Goal: Task Accomplishment & Management: Manage account settings

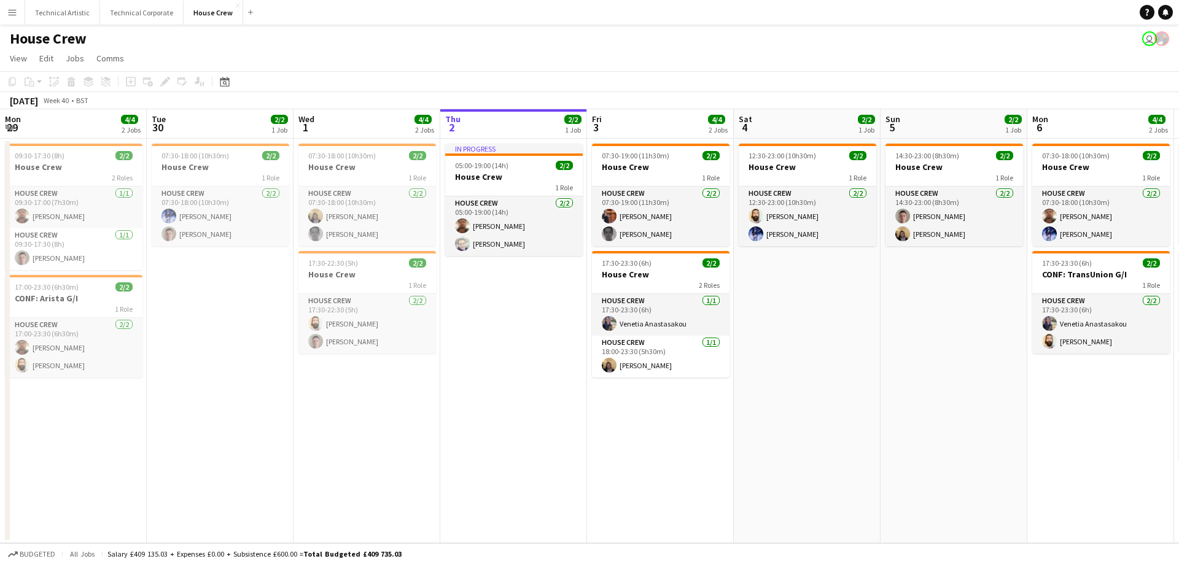
scroll to position [0, 294]
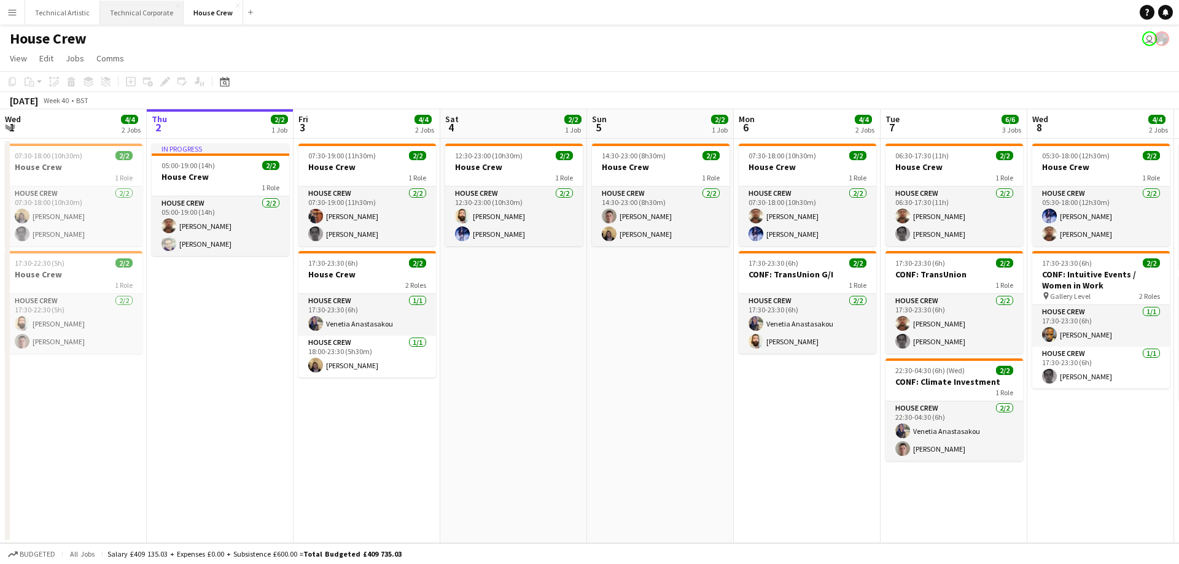
click at [120, 6] on button "Technical Corporate Close" at bounding box center [142, 13] width 84 height 24
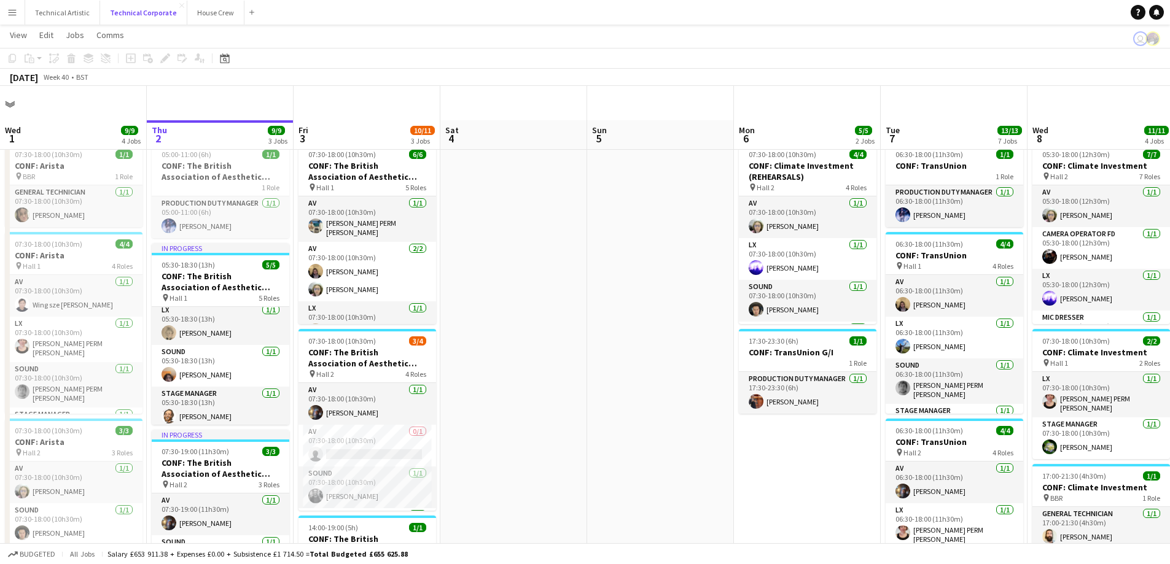
scroll to position [61, 0]
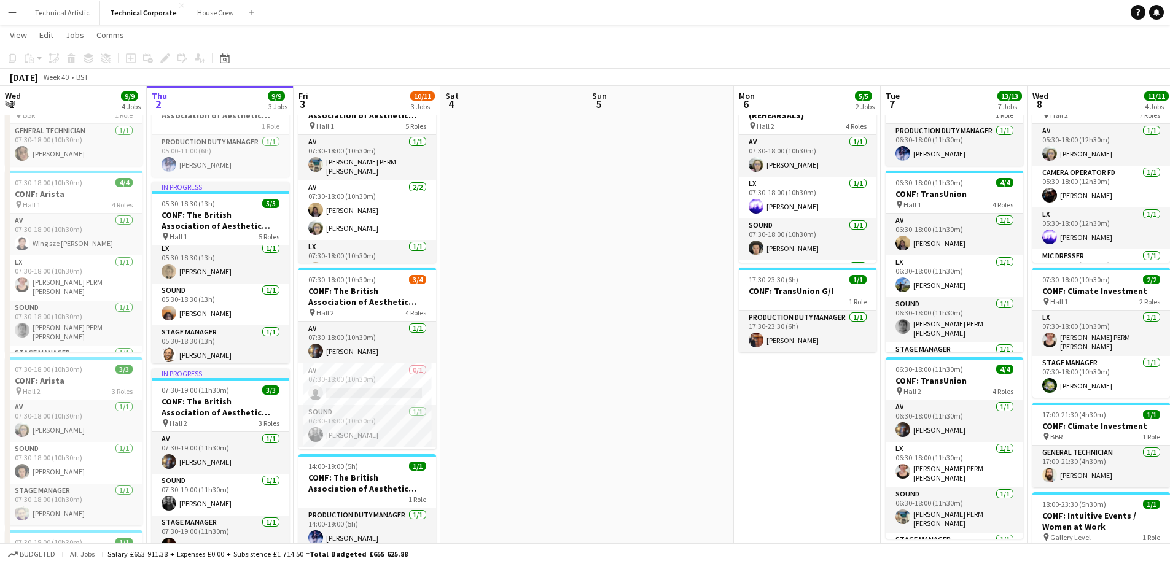
click at [217, 49] on app-toolbar "Copy Paste Paste Ctrl+V Paste with crew Ctrl+Shift+V Paste linked Job [GEOGRAPH…" at bounding box center [585, 58] width 1170 height 21
click at [228, 55] on icon "Date picker" at bounding box center [225, 58] width 10 height 10
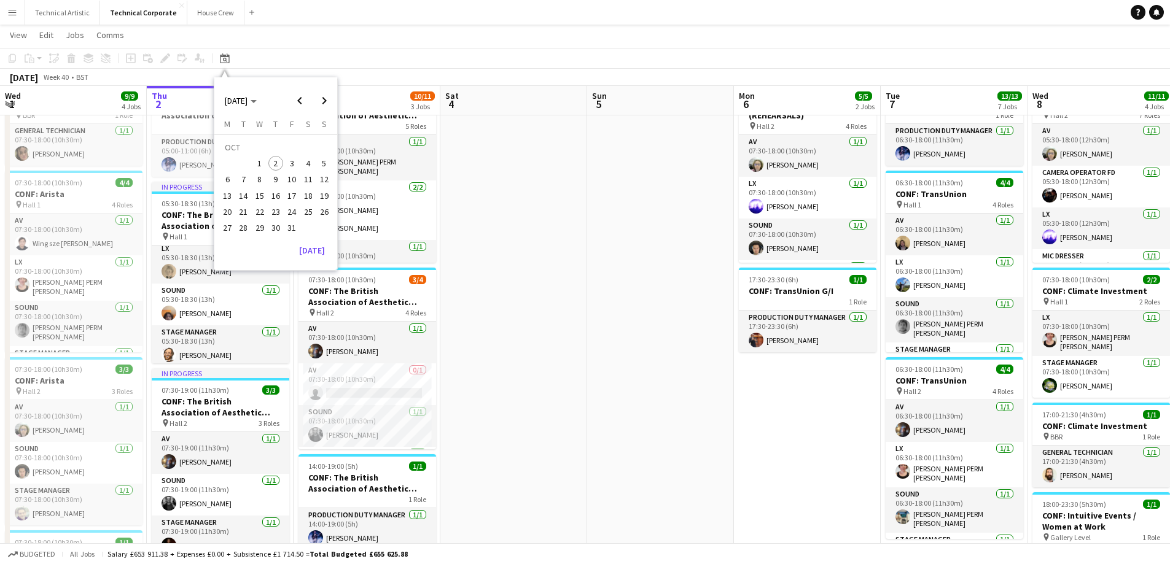
click at [275, 194] on span "16" at bounding box center [275, 196] width 15 height 15
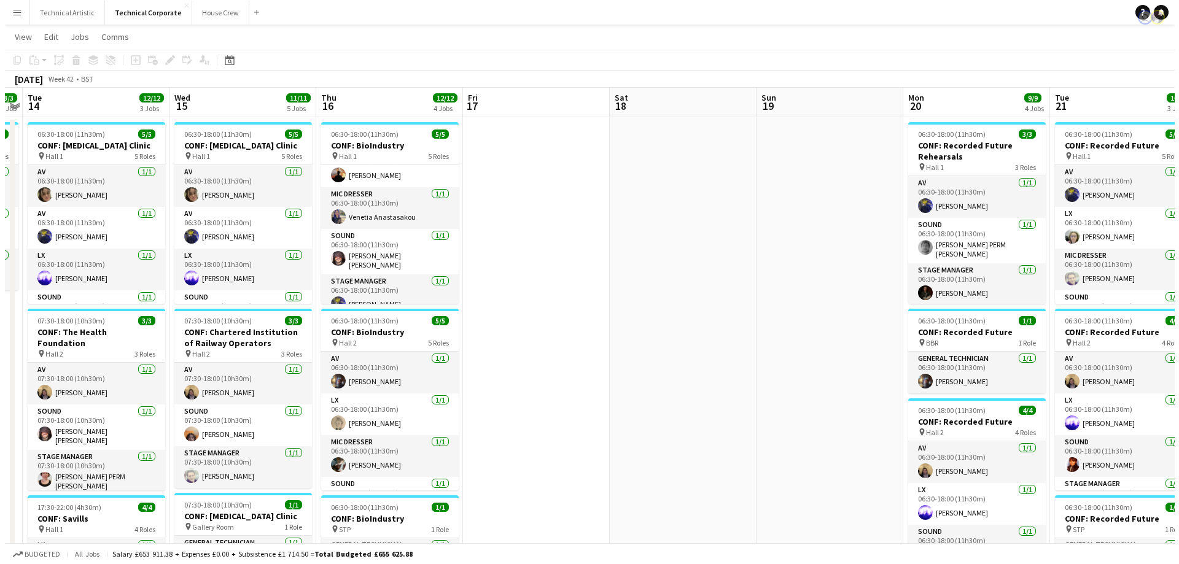
scroll to position [0, 0]
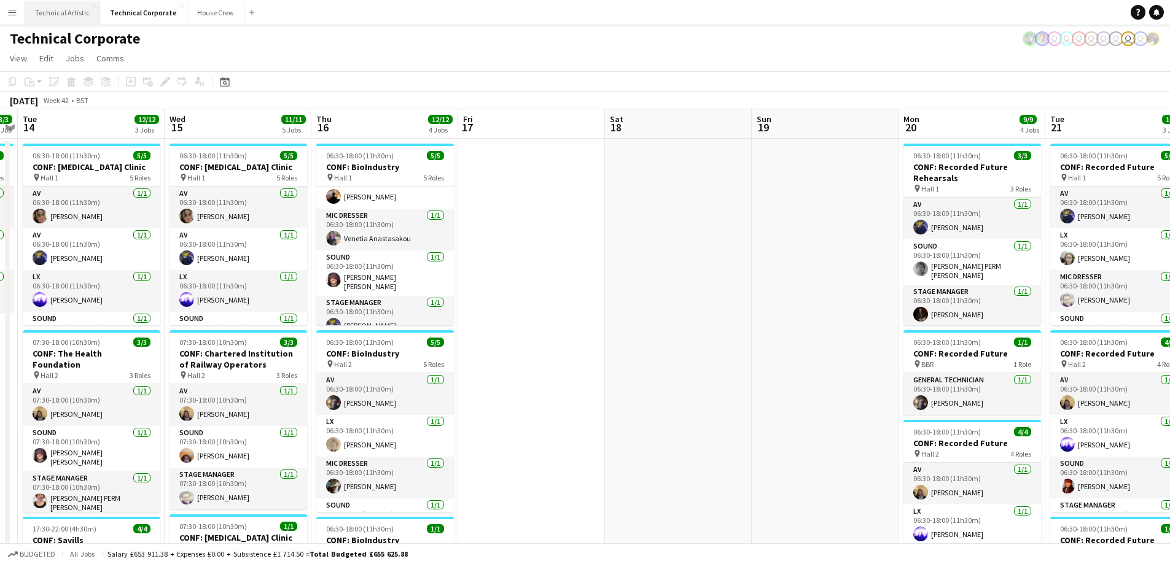
click at [69, 17] on button "Technical Artistic Close" at bounding box center [62, 13] width 75 height 24
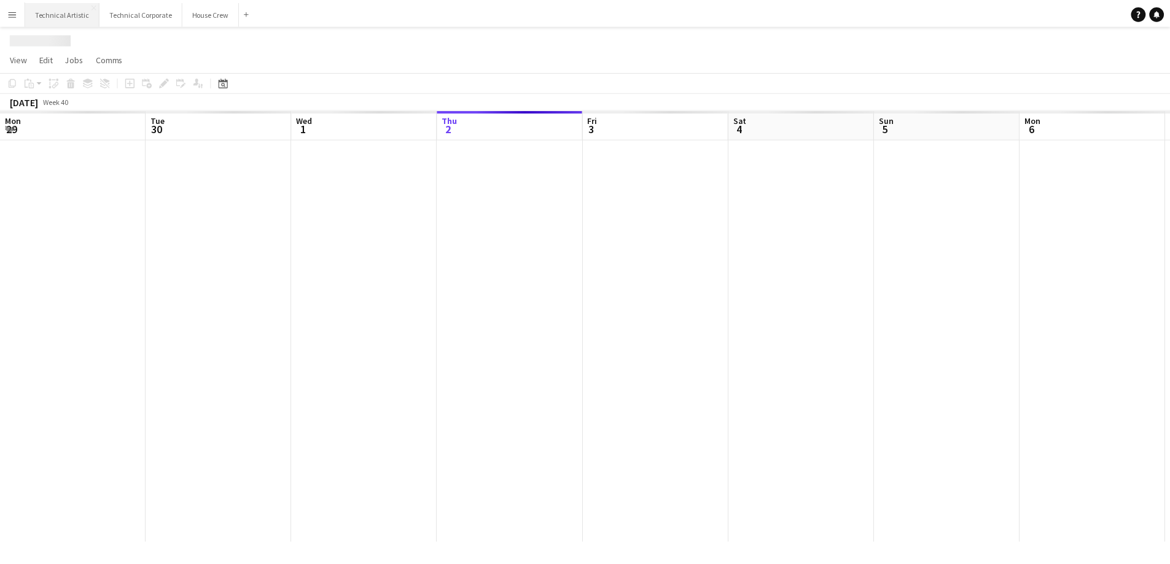
scroll to position [0, 294]
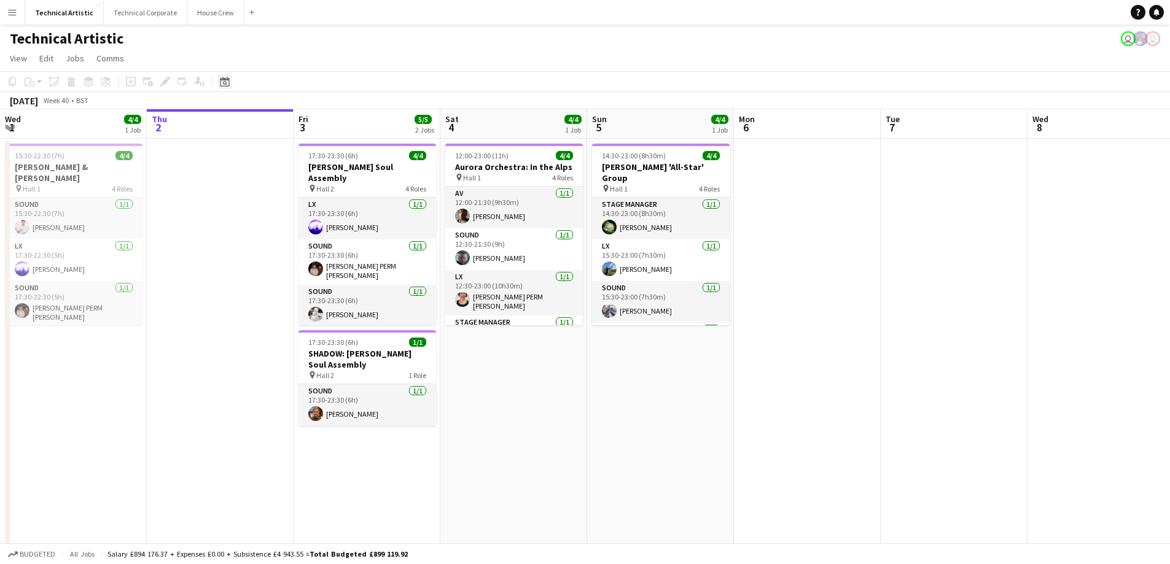
click at [224, 79] on icon at bounding box center [224, 82] width 9 height 10
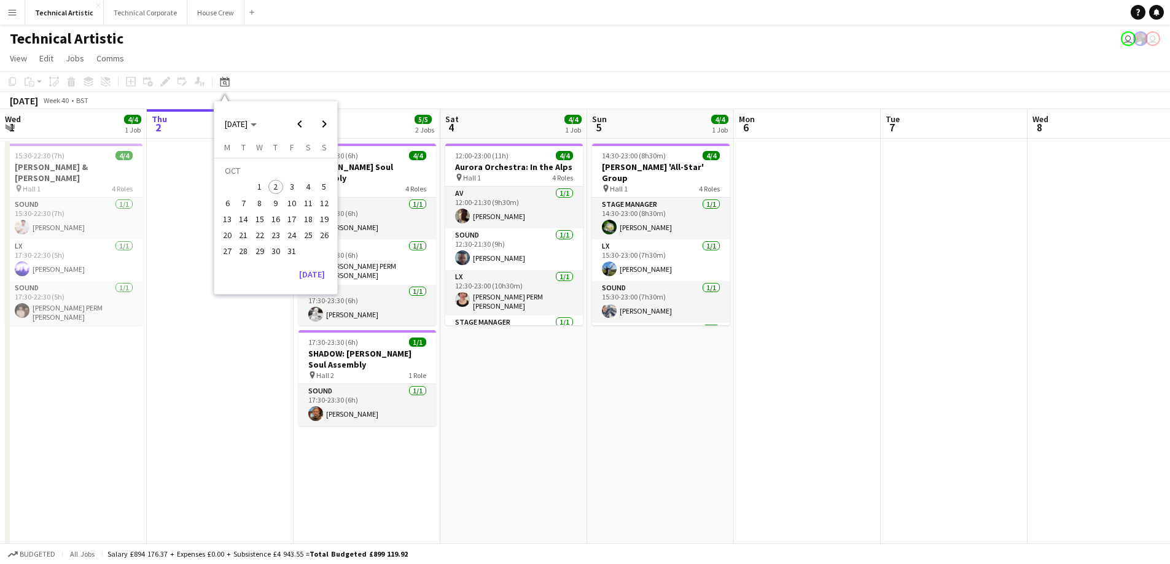
click at [287, 218] on span "17" at bounding box center [291, 219] width 15 height 15
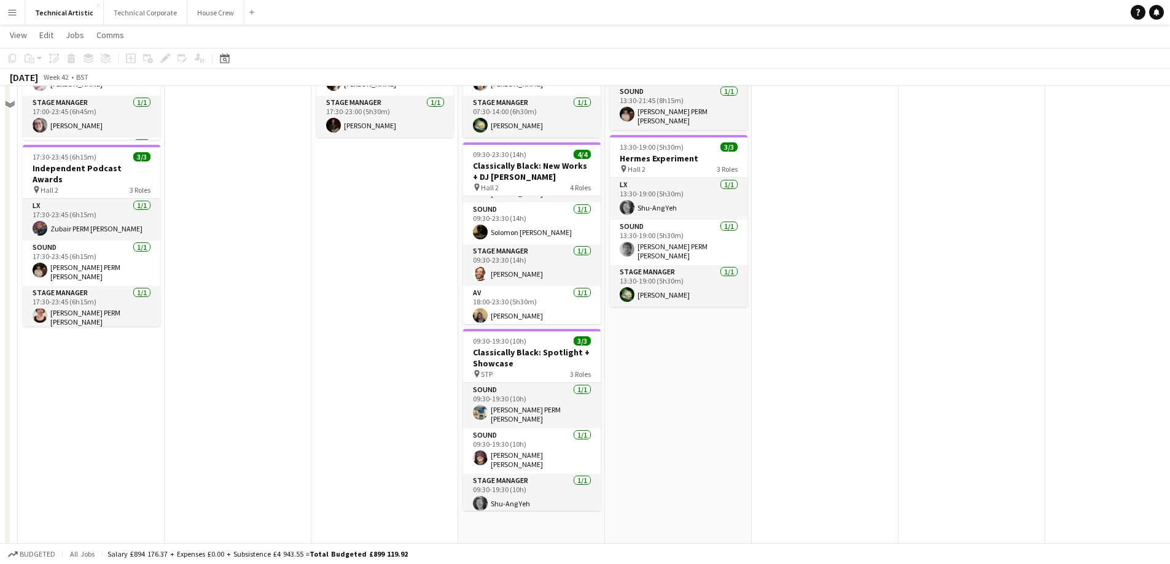
scroll to position [0, 0]
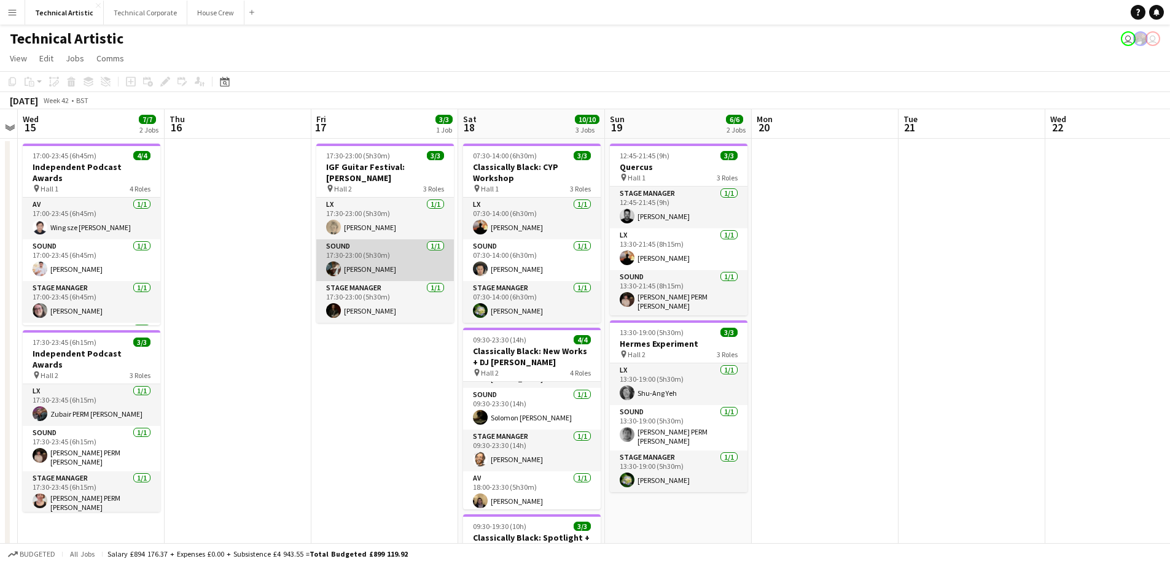
click at [383, 260] on app-card-role "Sound [DATE] 17:30-23:00 (5h30m) [PERSON_NAME]" at bounding box center [385, 261] width 138 height 42
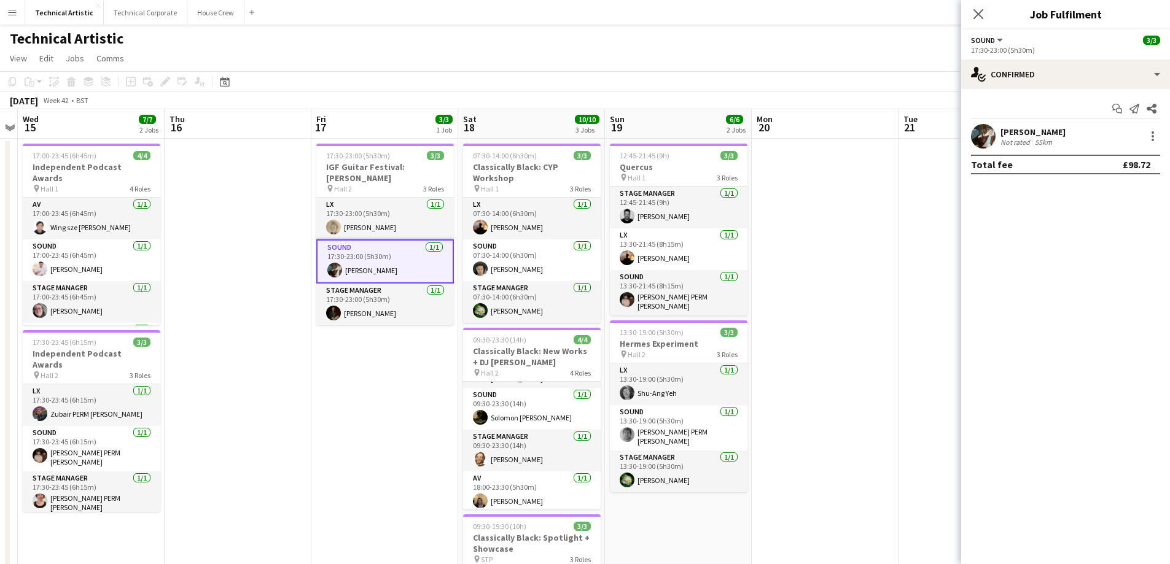
click at [989, 125] on app-user-avatar at bounding box center [983, 136] width 25 height 25
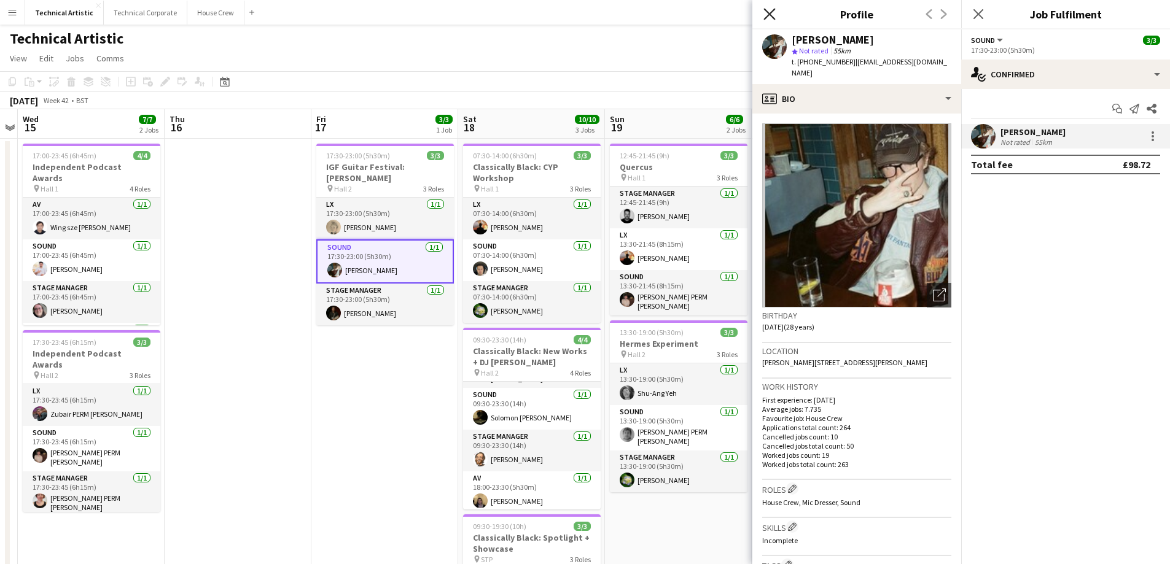
click at [769, 9] on icon "Close pop-in" at bounding box center [769, 14] width 12 height 12
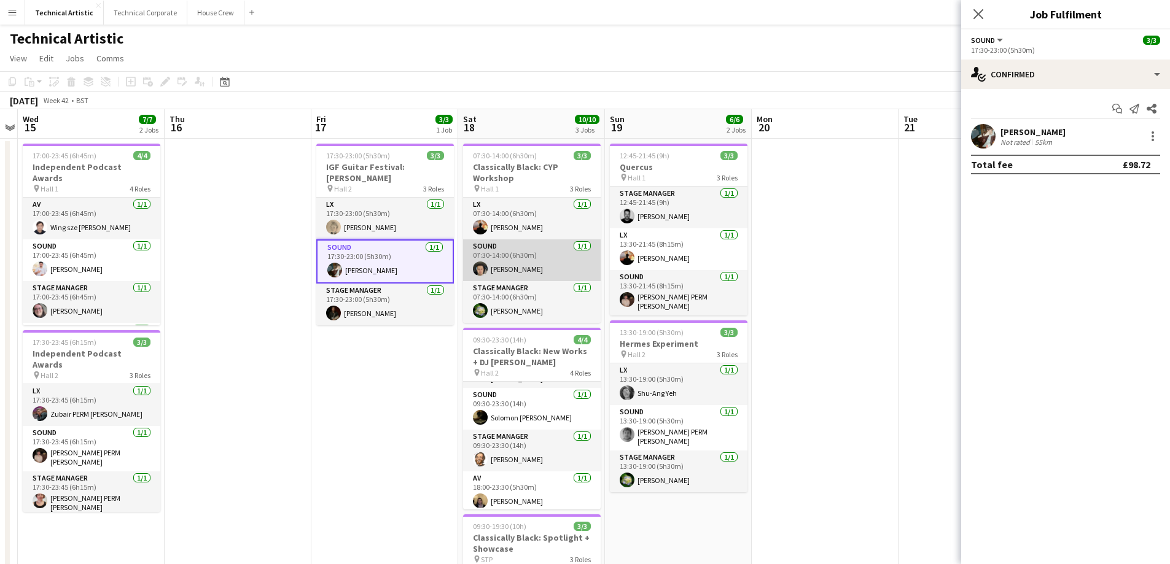
click at [549, 258] on app-card-role "Sound [DATE] 07:30-14:00 (6h30m) [PERSON_NAME]" at bounding box center [532, 261] width 138 height 42
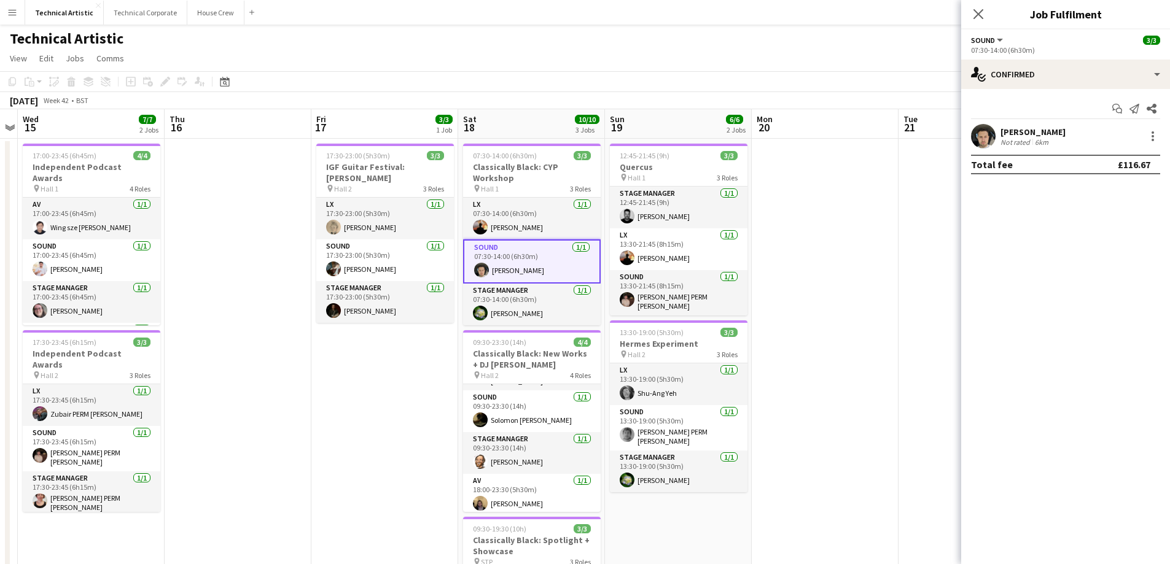
click at [992, 137] on app-user-avatar at bounding box center [983, 136] width 25 height 25
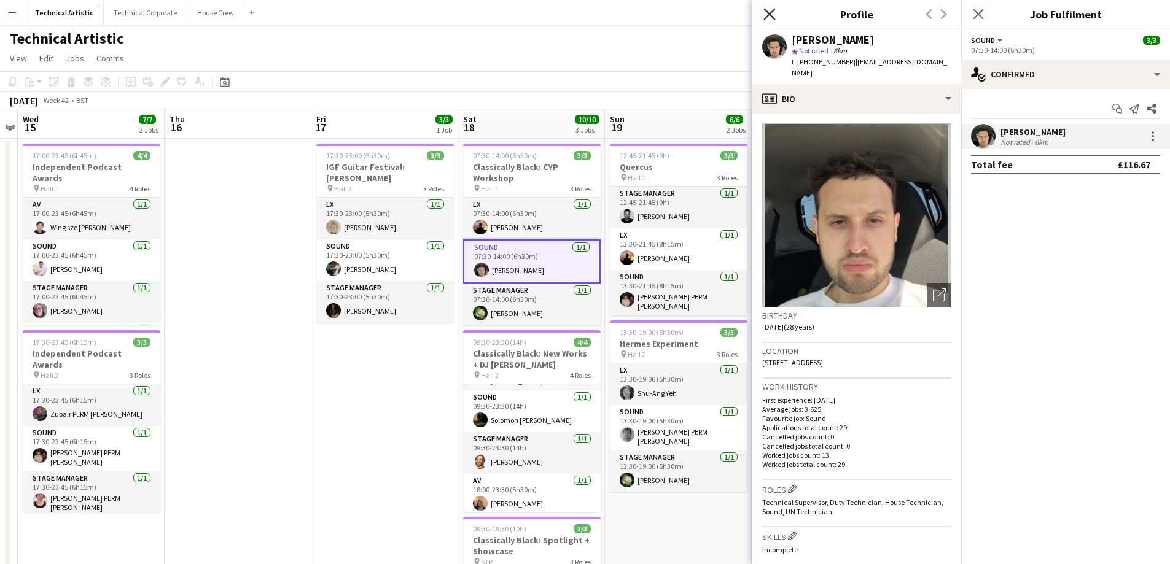
click at [770, 9] on icon "Close pop-in" at bounding box center [769, 14] width 12 height 12
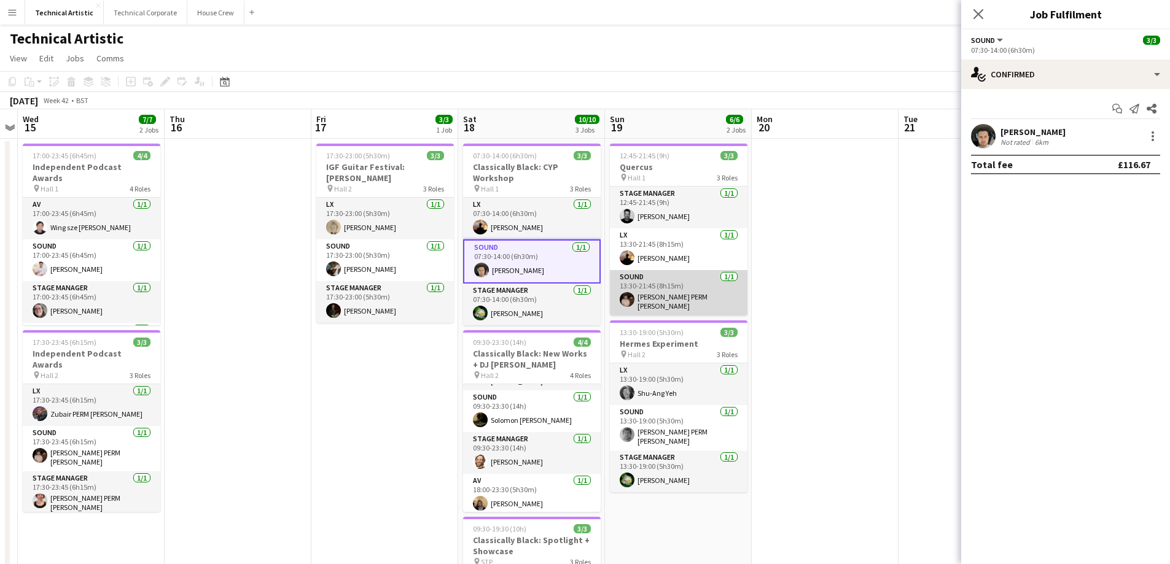
click at [671, 293] on app-card-role "Sound [DATE] 13:30-21:45 (8h15m) [PERSON_NAME] PERM [PERSON_NAME]" at bounding box center [679, 292] width 138 height 45
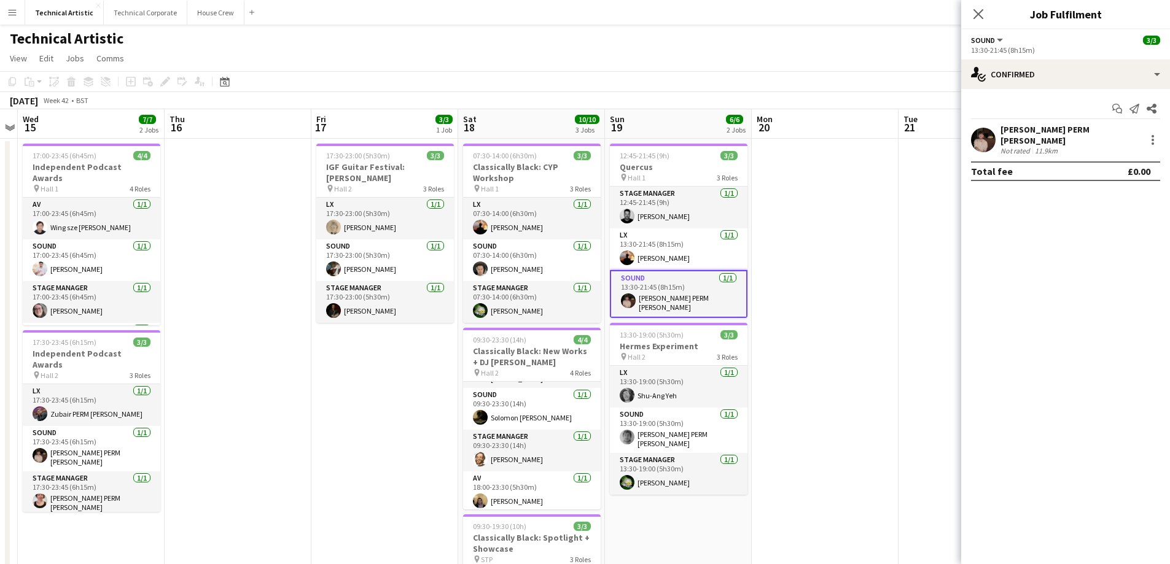
click at [995, 131] on div at bounding box center [983, 140] width 25 height 25
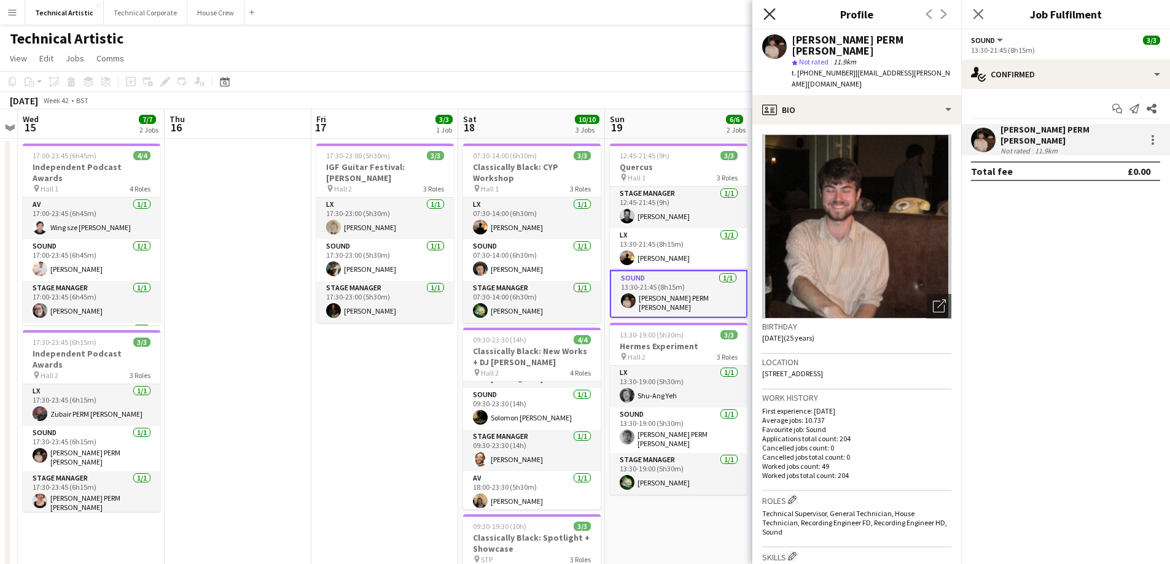
click at [767, 14] on icon "Close pop-in" at bounding box center [769, 14] width 12 height 12
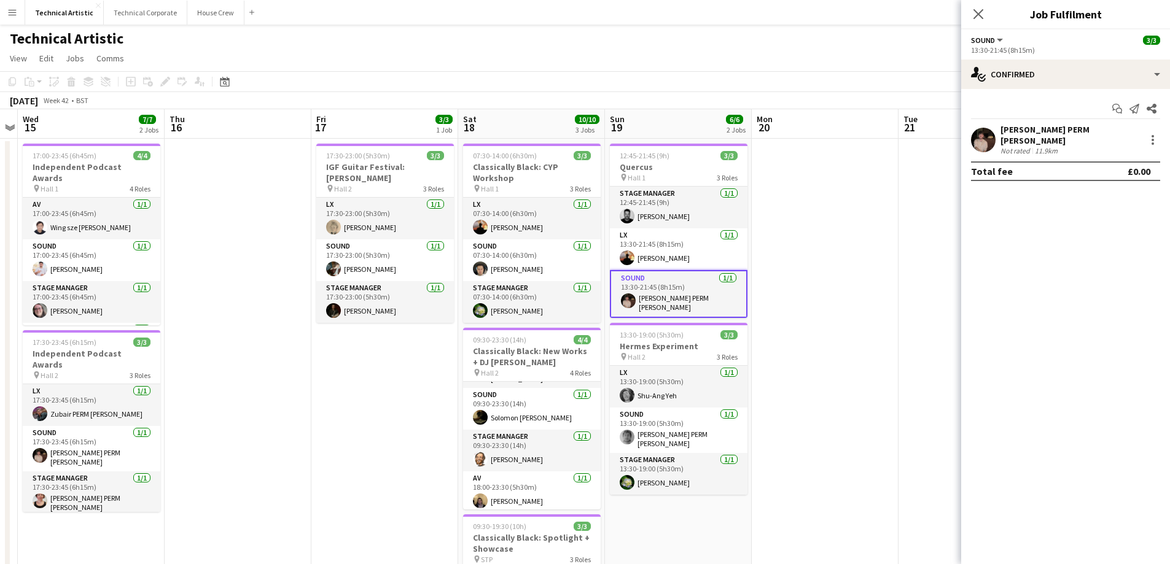
click at [841, 362] on app-date-cell at bounding box center [825, 476] width 147 height 674
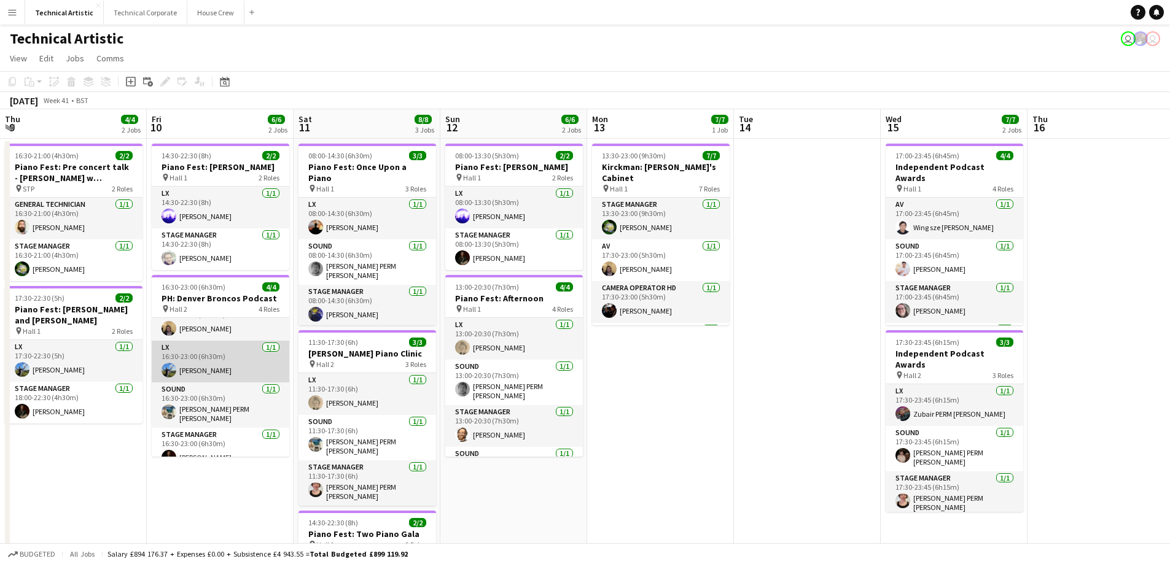
scroll to position [28, 0]
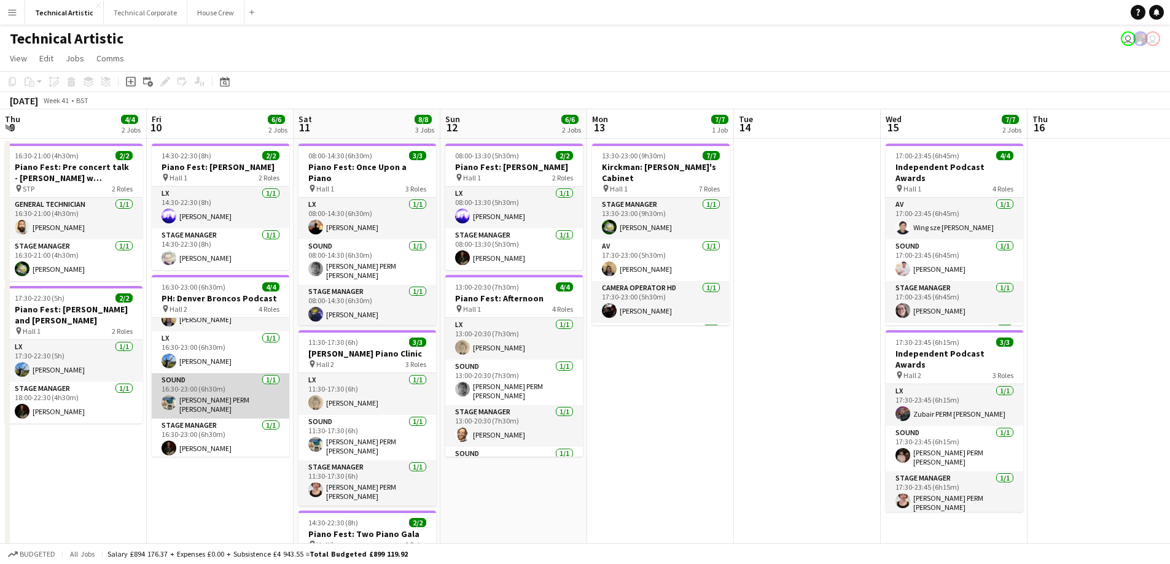
click at [223, 396] on app-card-role "Sound [DATE] 16:30-23:00 (6h30m) [PERSON_NAME] PERM [PERSON_NAME]" at bounding box center [221, 395] width 138 height 45
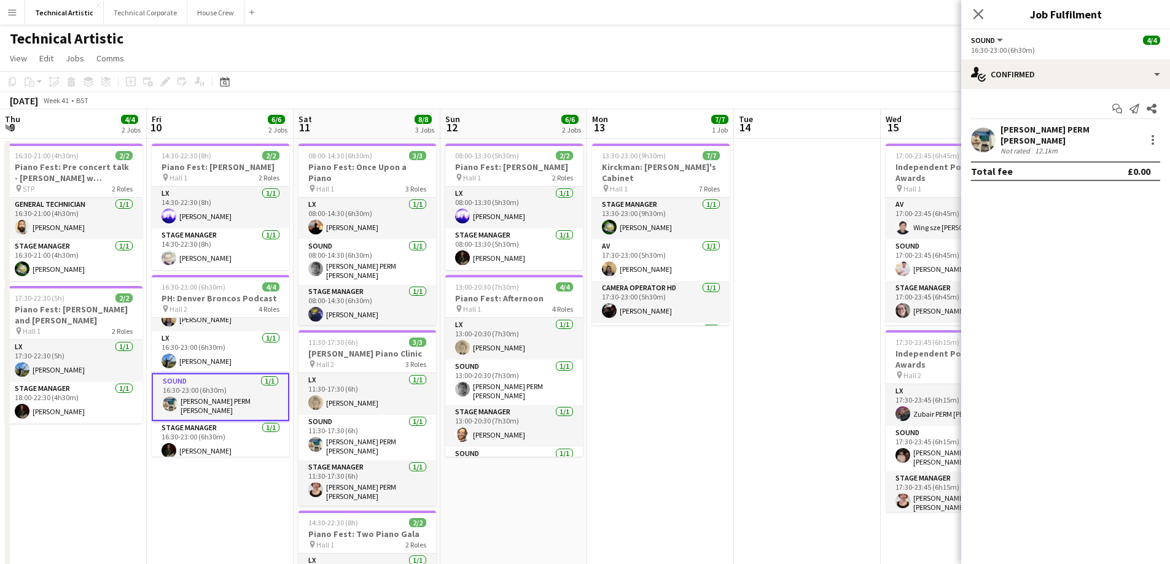
click at [978, 141] on app-user-avatar at bounding box center [983, 140] width 25 height 25
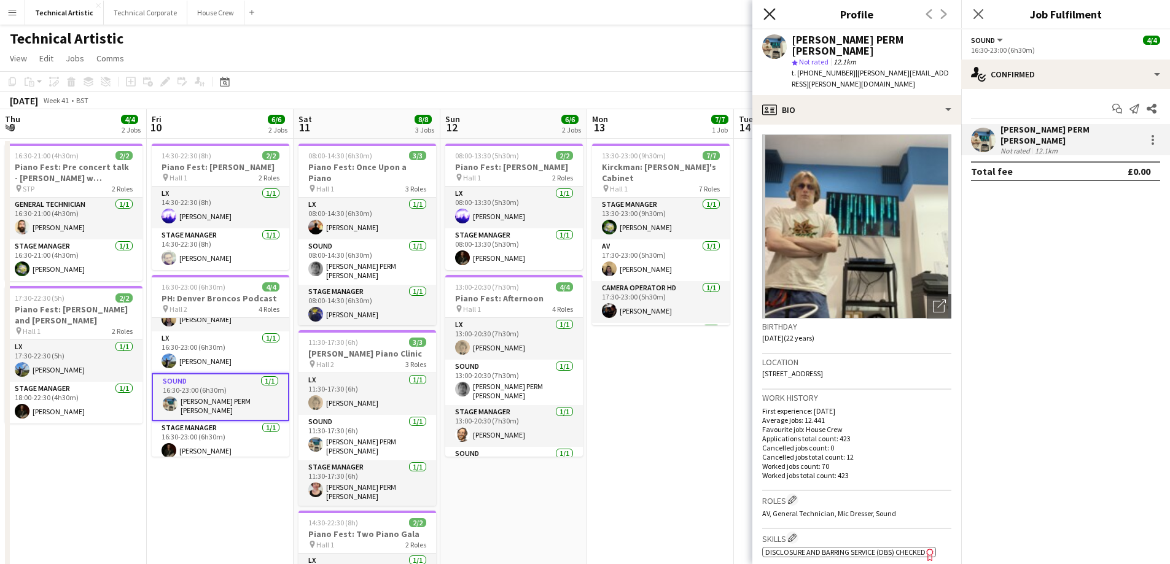
click at [773, 15] on icon "Close pop-in" at bounding box center [769, 14] width 12 height 12
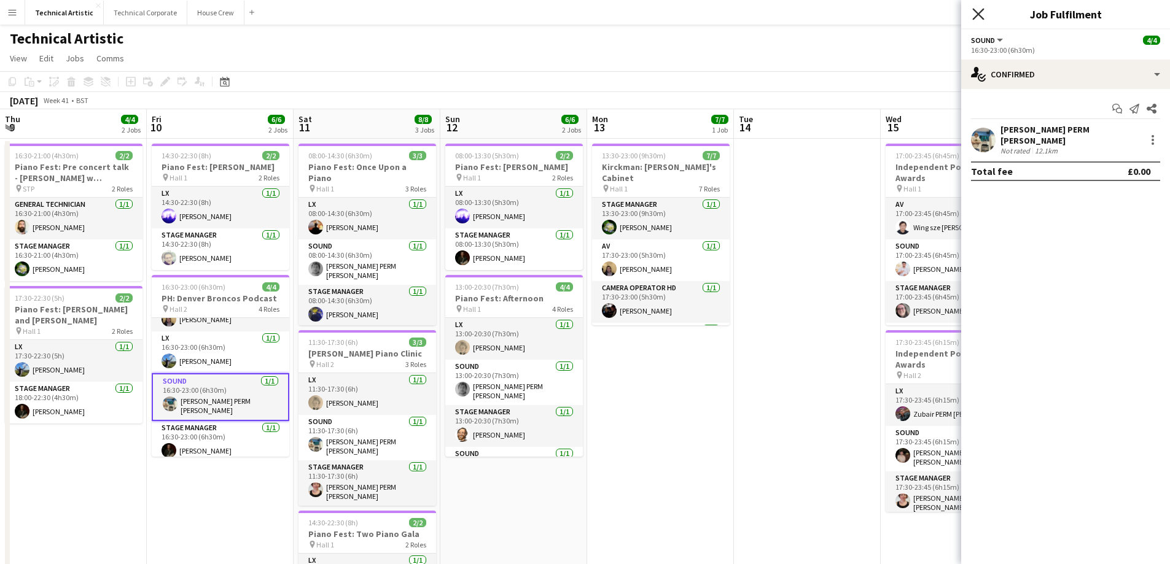
click at [975, 12] on icon "Close pop-in" at bounding box center [978, 14] width 12 height 12
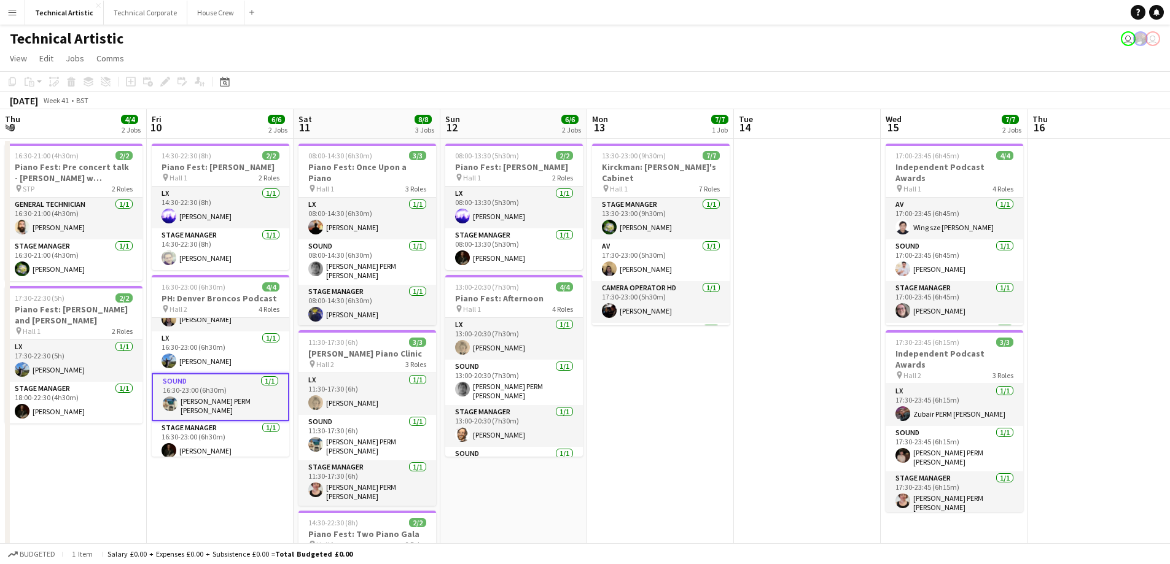
click at [227, 387] on app-card-role "Sound [DATE] 16:30-23:00 (6h30m) [PERSON_NAME] PERM [PERSON_NAME]" at bounding box center [221, 397] width 138 height 48
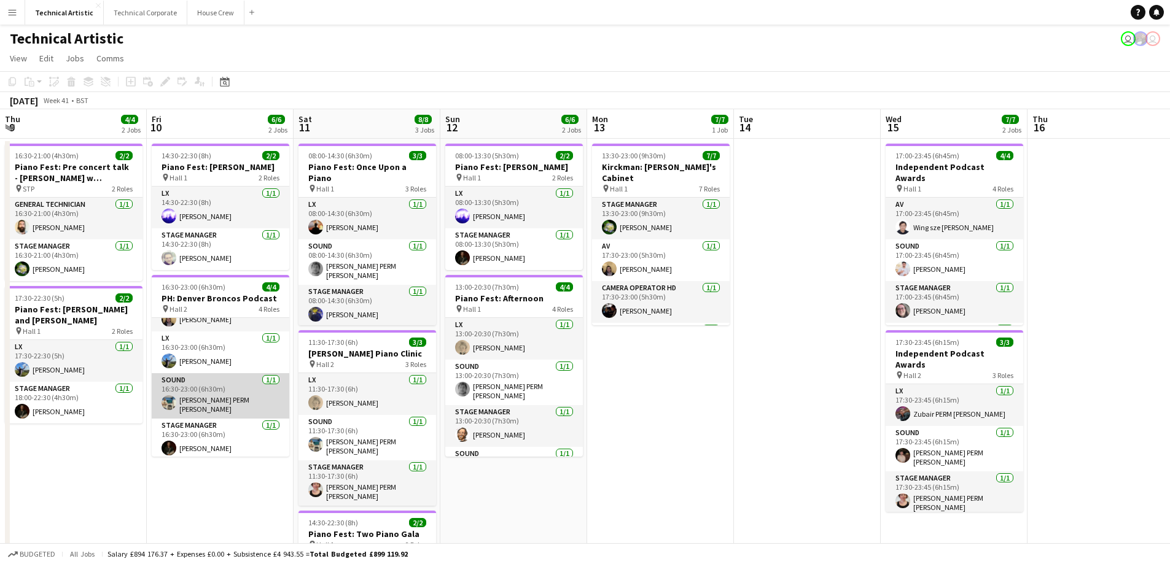
click at [171, 399] on app-user-avatar at bounding box center [169, 403] width 15 height 15
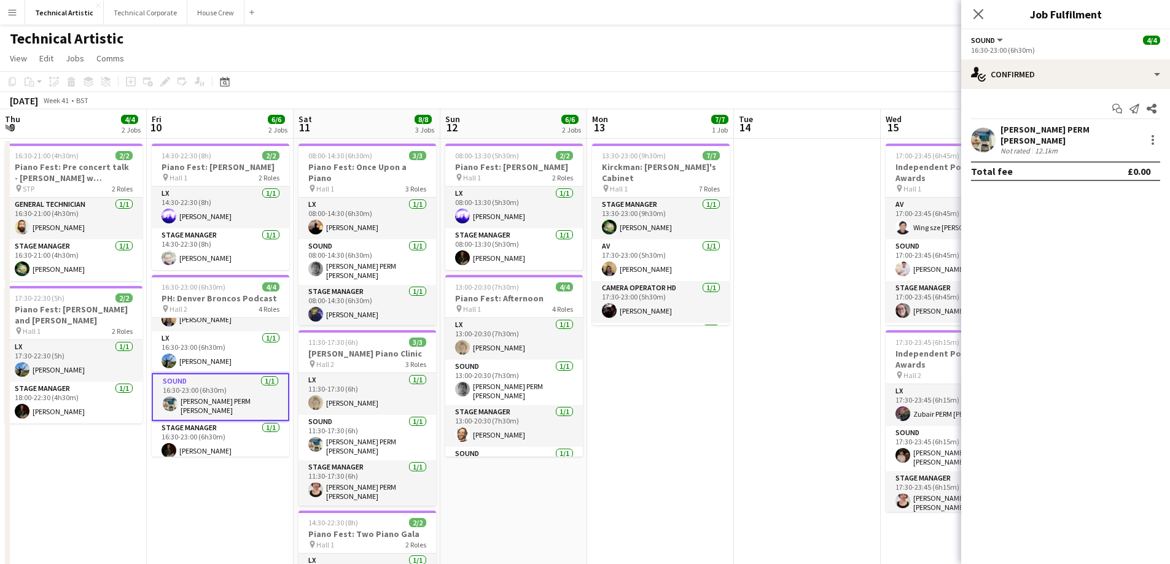
click at [985, 138] on app-user-avatar at bounding box center [983, 140] width 25 height 25
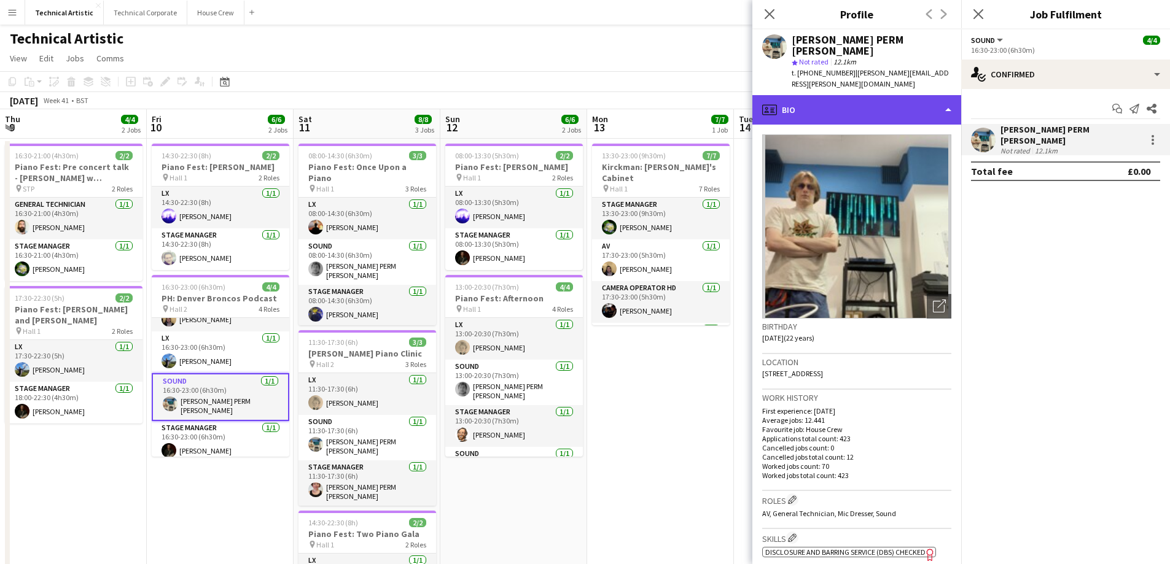
click at [770, 95] on div "profile Bio" at bounding box center [856, 109] width 209 height 29
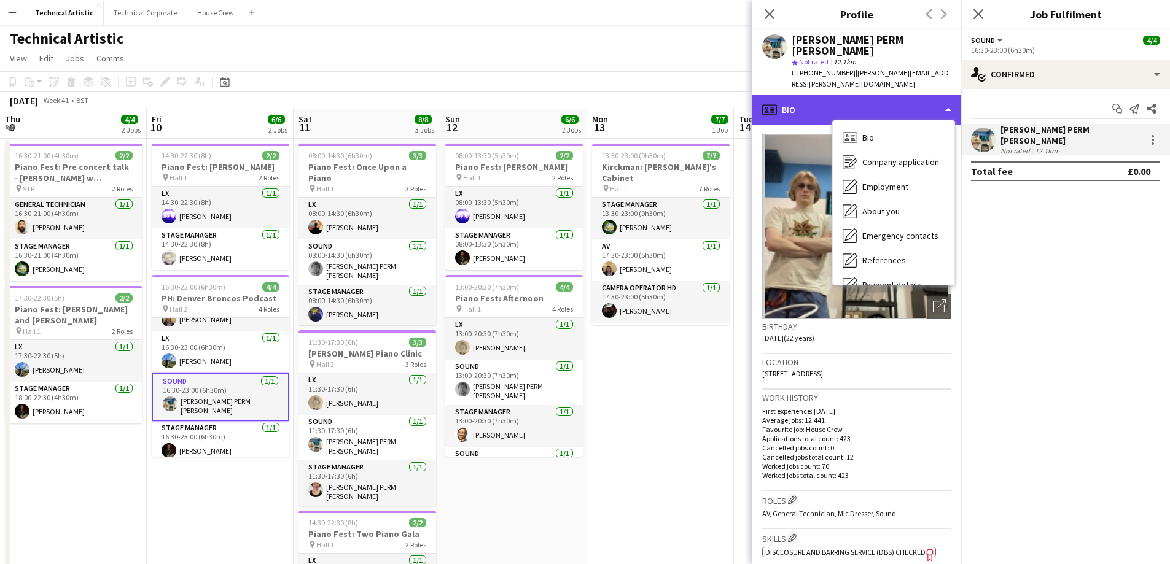
click at [816, 95] on div "profile Bio" at bounding box center [856, 109] width 209 height 29
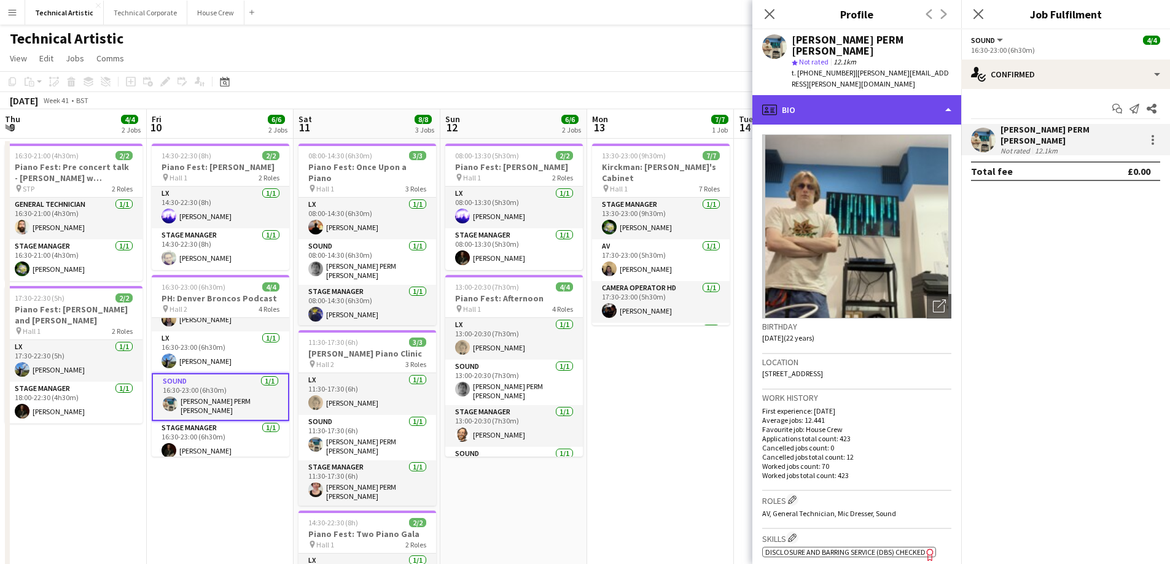
click at [891, 95] on div "profile Bio" at bounding box center [856, 109] width 209 height 29
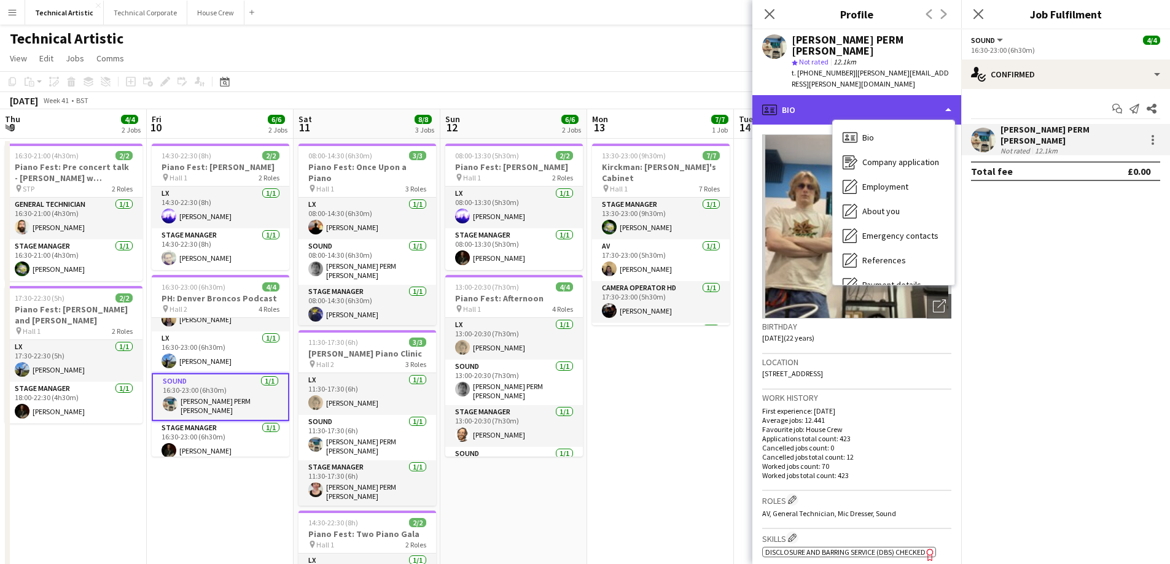
click at [930, 95] on div "profile Bio" at bounding box center [856, 109] width 209 height 29
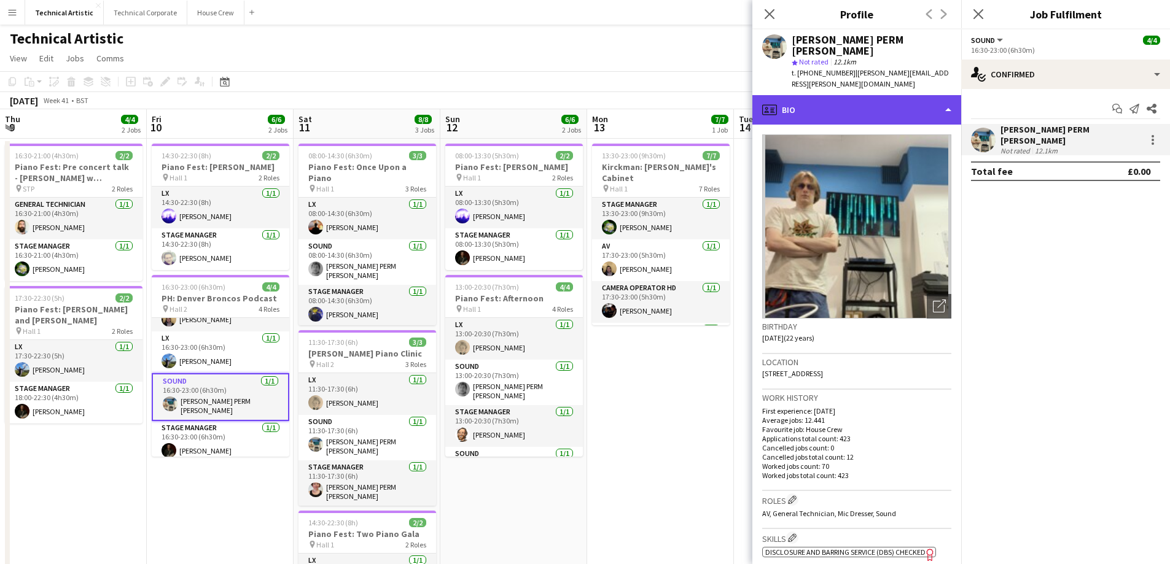
click at [950, 95] on div "profile Bio" at bounding box center [856, 109] width 209 height 29
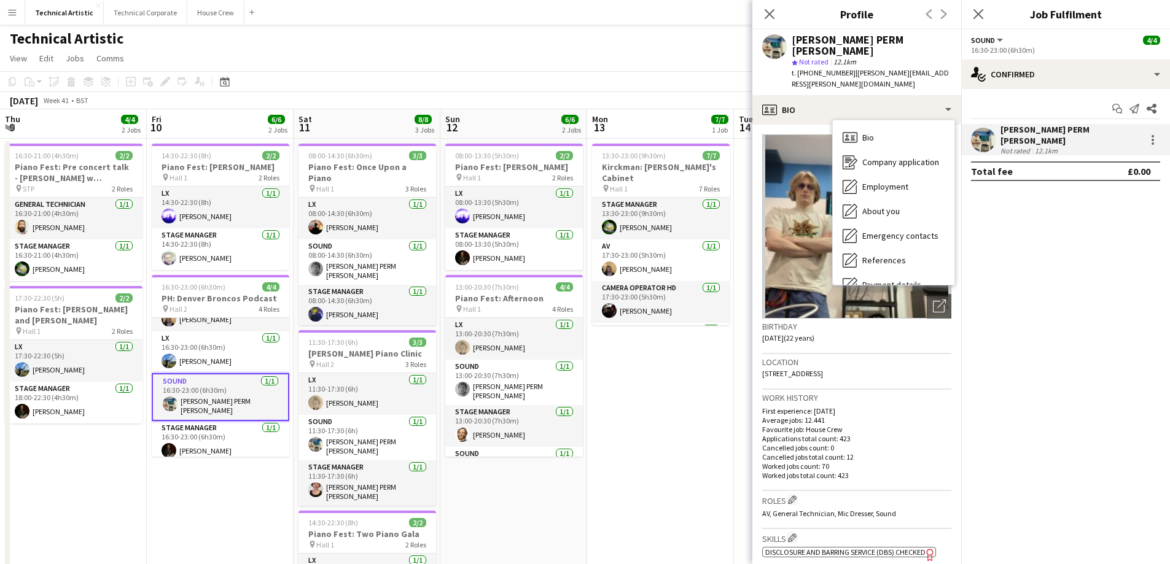
click at [898, 462] on p "Worked jobs count: 70" at bounding box center [856, 466] width 189 height 9
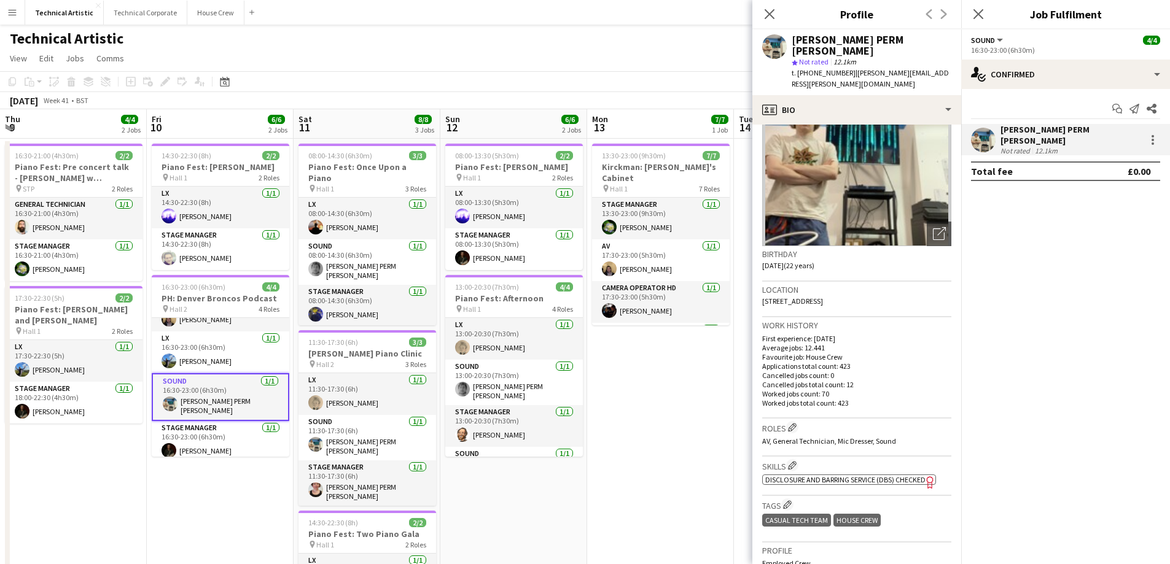
scroll to position [0, 0]
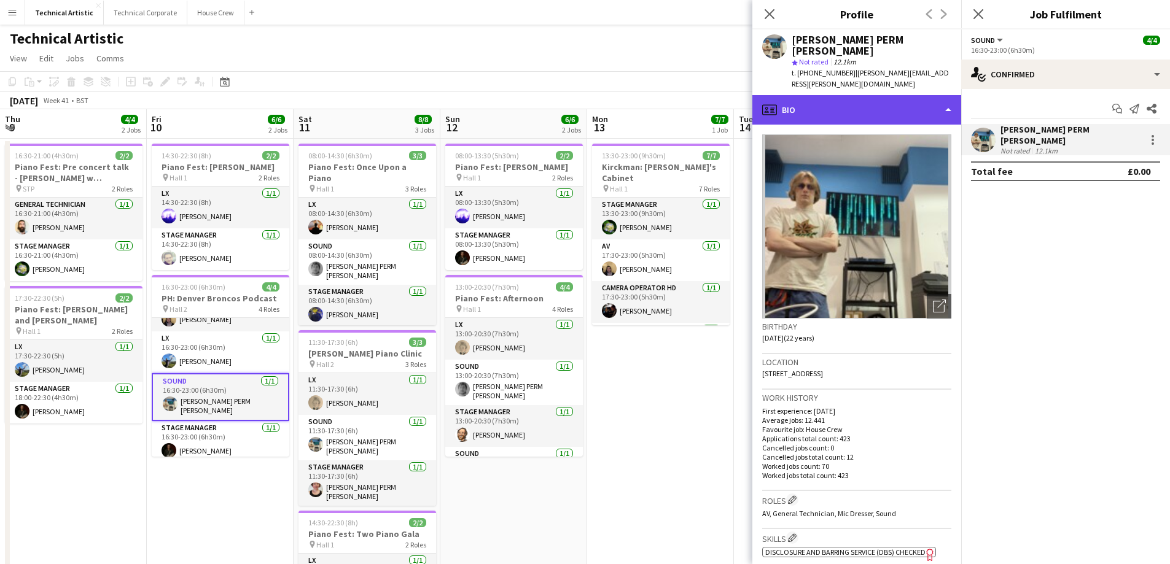
click at [935, 95] on div "profile Bio" at bounding box center [856, 109] width 209 height 29
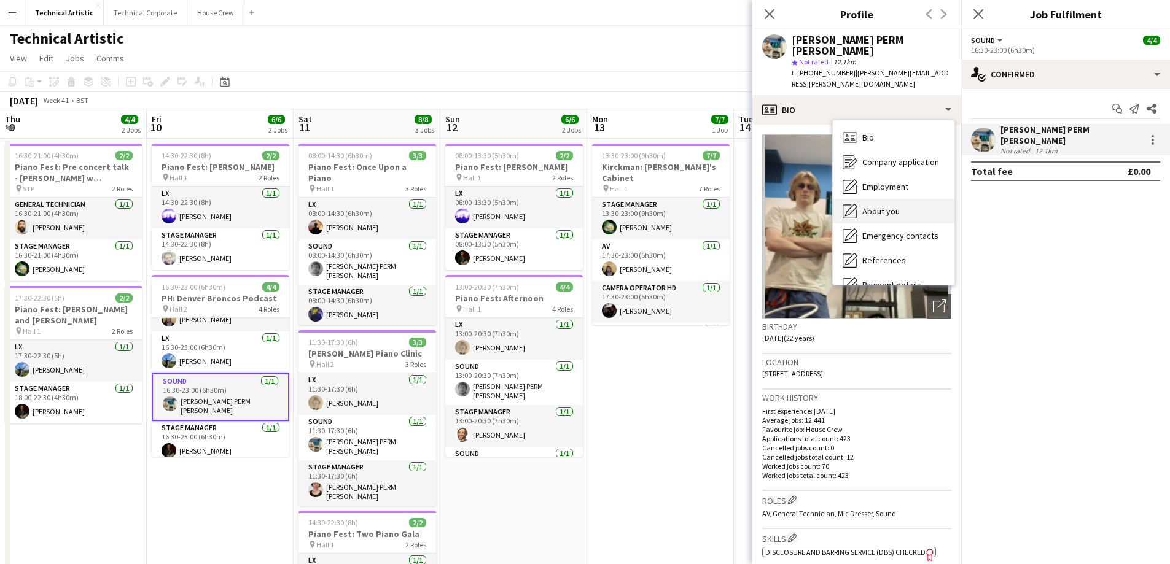
click at [901, 199] on div "About you About you" at bounding box center [894, 211] width 122 height 25
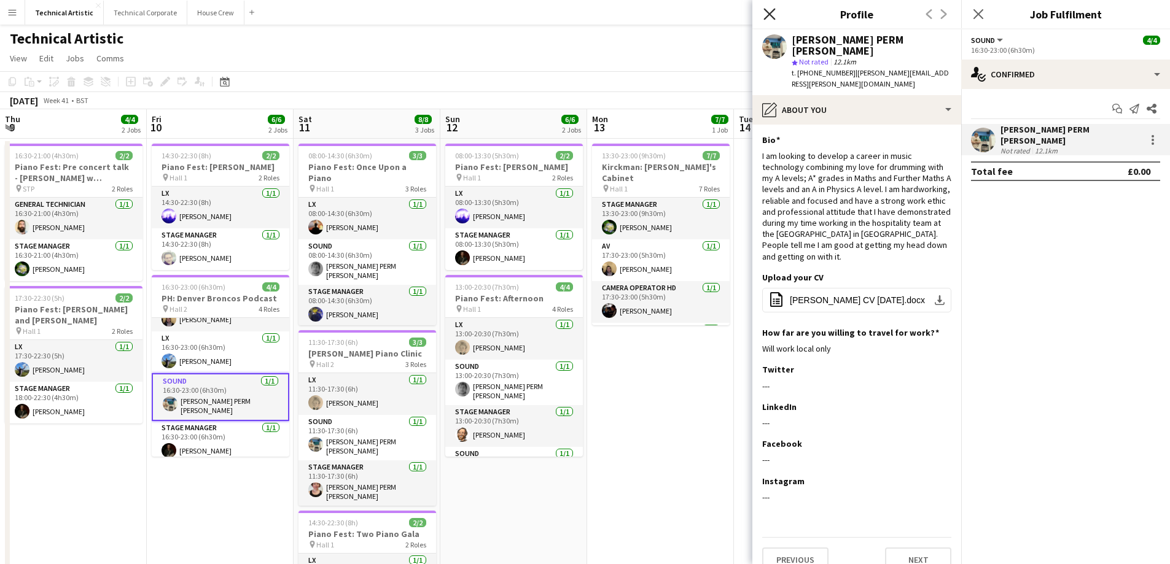
click at [768, 14] on icon "Close pop-in" at bounding box center [769, 14] width 12 height 12
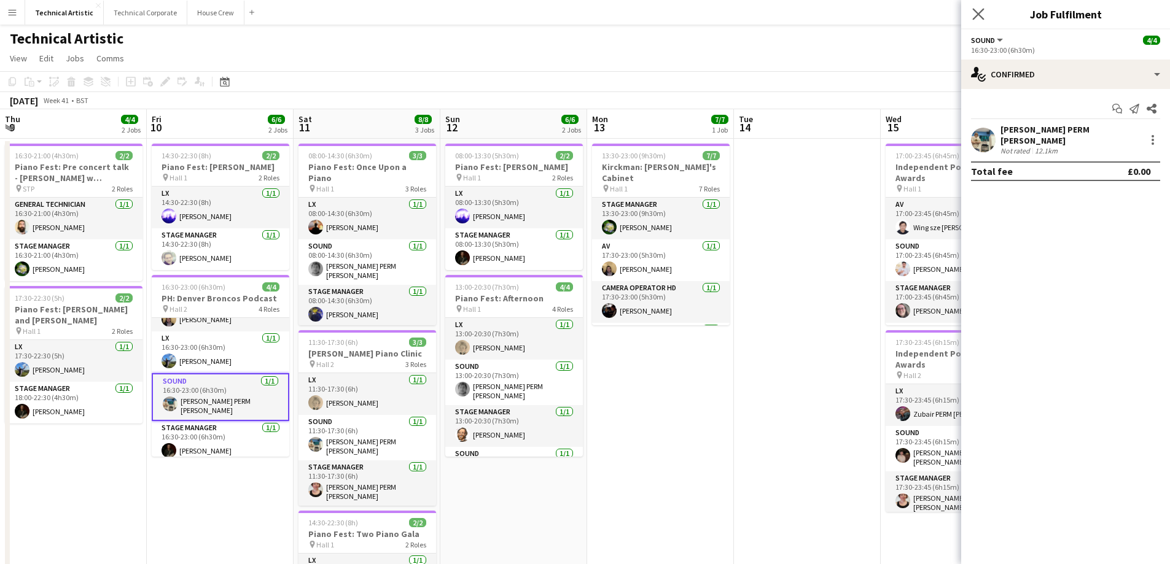
click at [985, 6] on app-icon "Close pop-in" at bounding box center [979, 15] width 18 height 18
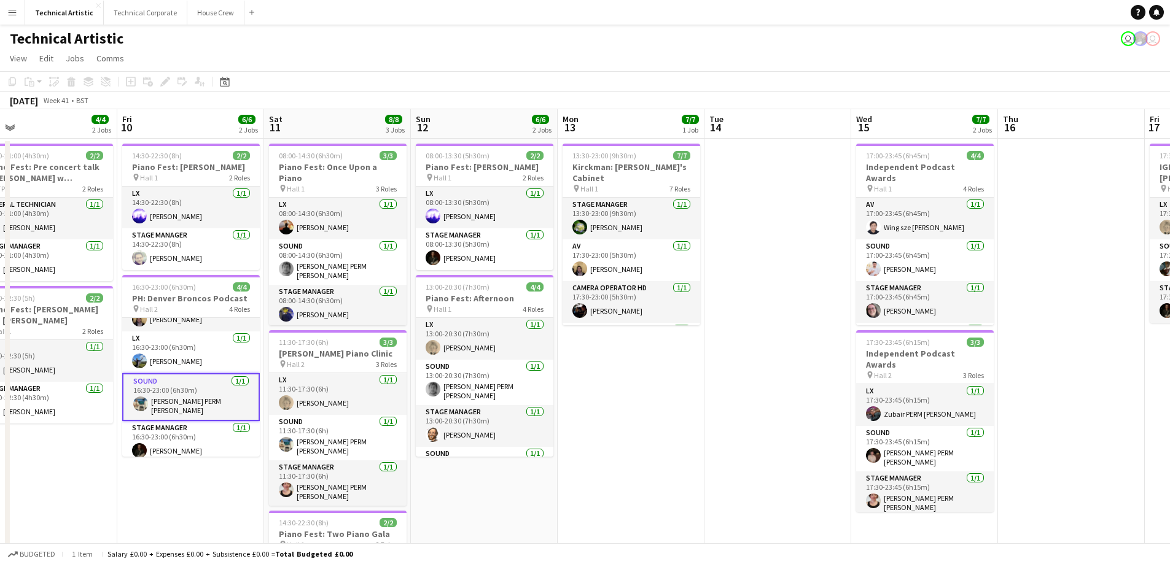
scroll to position [0, 330]
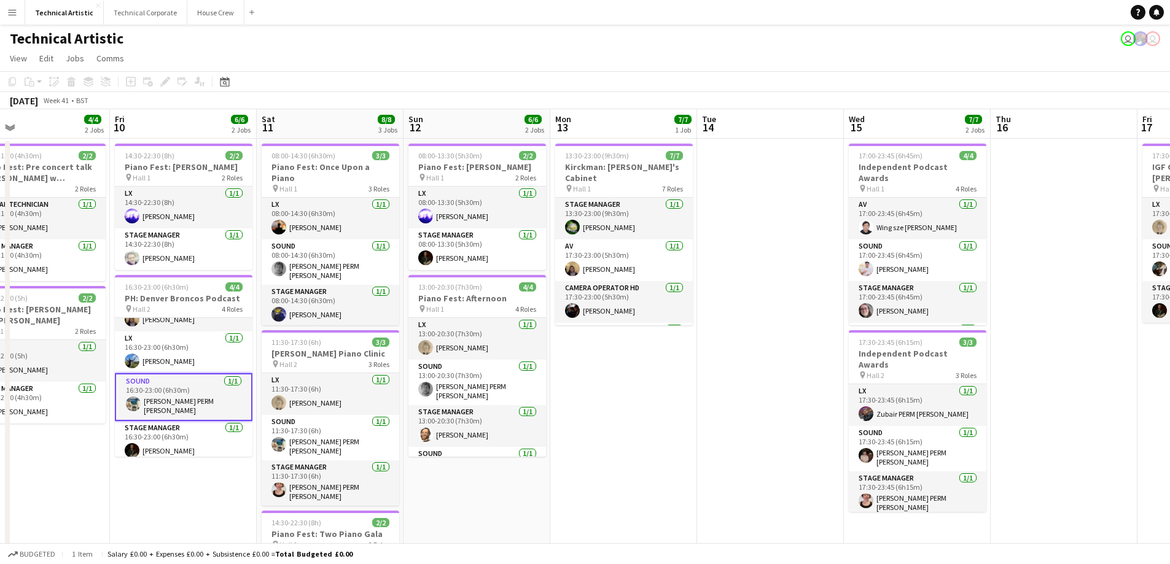
drag, startPoint x: 821, startPoint y: 285, endPoint x: 784, endPoint y: 193, distance: 99.2
click at [784, 193] on app-calendar-viewport "Tue 7 Wed 8 Thu 9 4/4 2 Jobs Fri 10 6/6 2 Jobs Sat 11 8/8 3 Jobs Sun 12 6/6 2 J…" at bounding box center [585, 460] width 1170 height 703
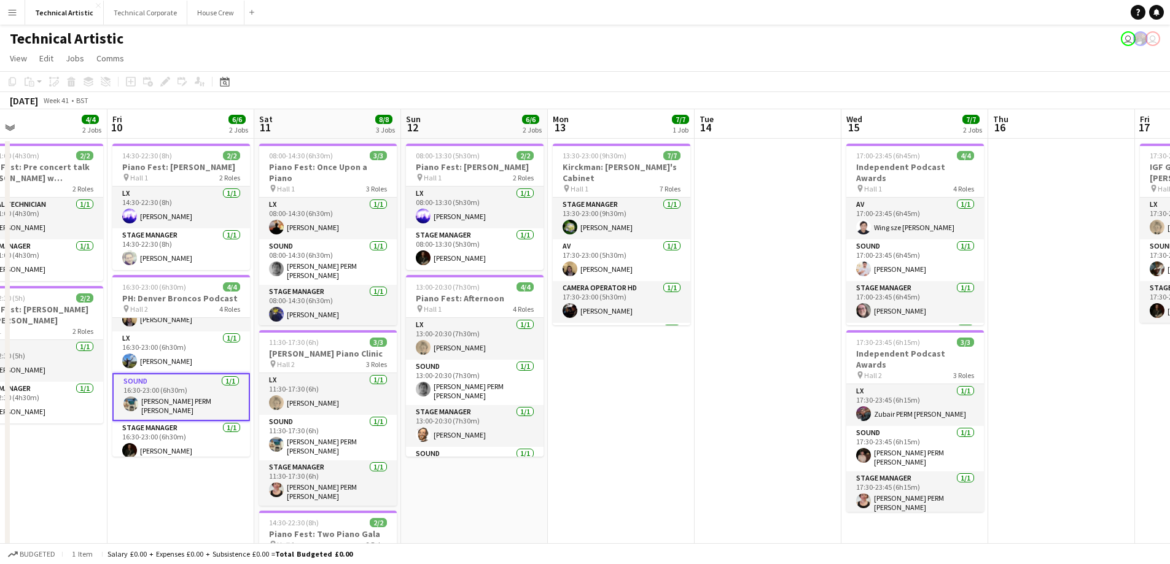
drag, startPoint x: 777, startPoint y: 182, endPoint x: 775, endPoint y: 252, distance: 70.1
click at [775, 252] on app-date-cell at bounding box center [768, 476] width 147 height 674
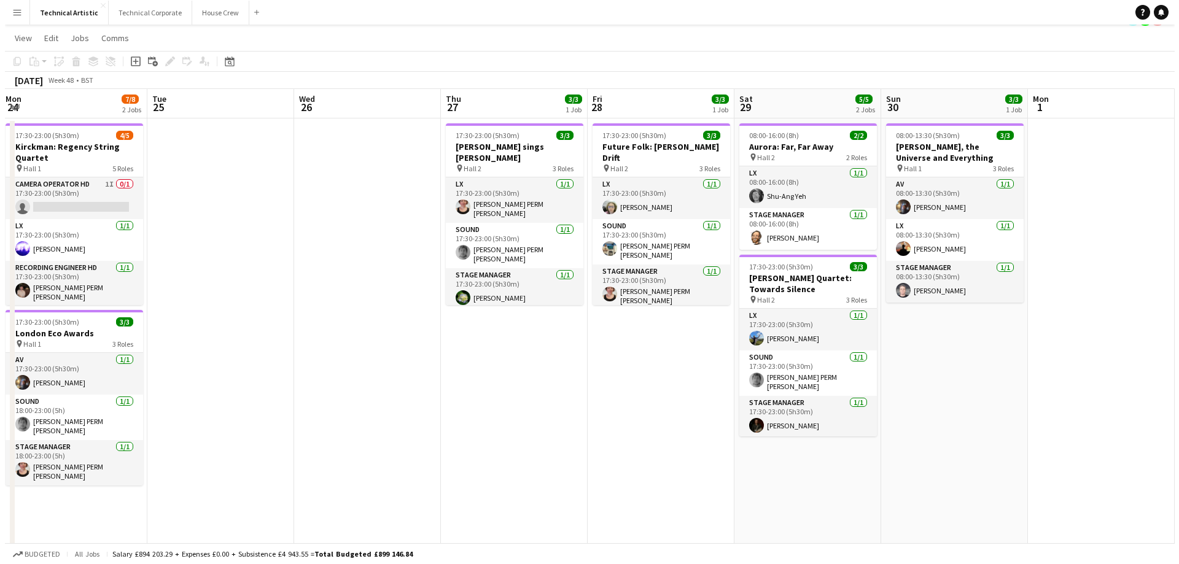
scroll to position [0, 0]
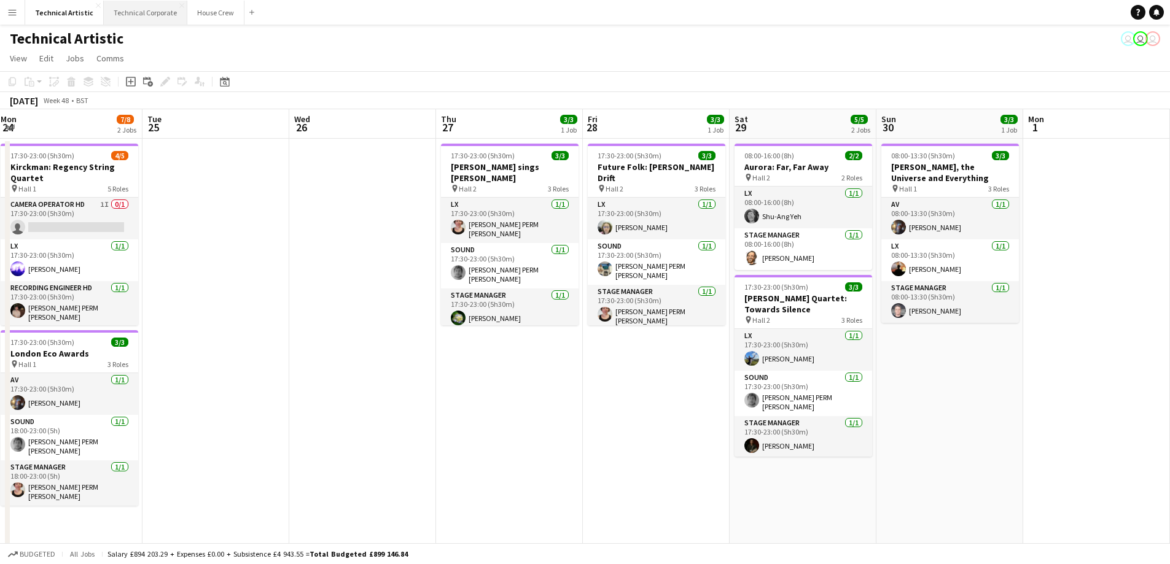
click at [122, 14] on button "Technical Corporate Close" at bounding box center [146, 13] width 84 height 24
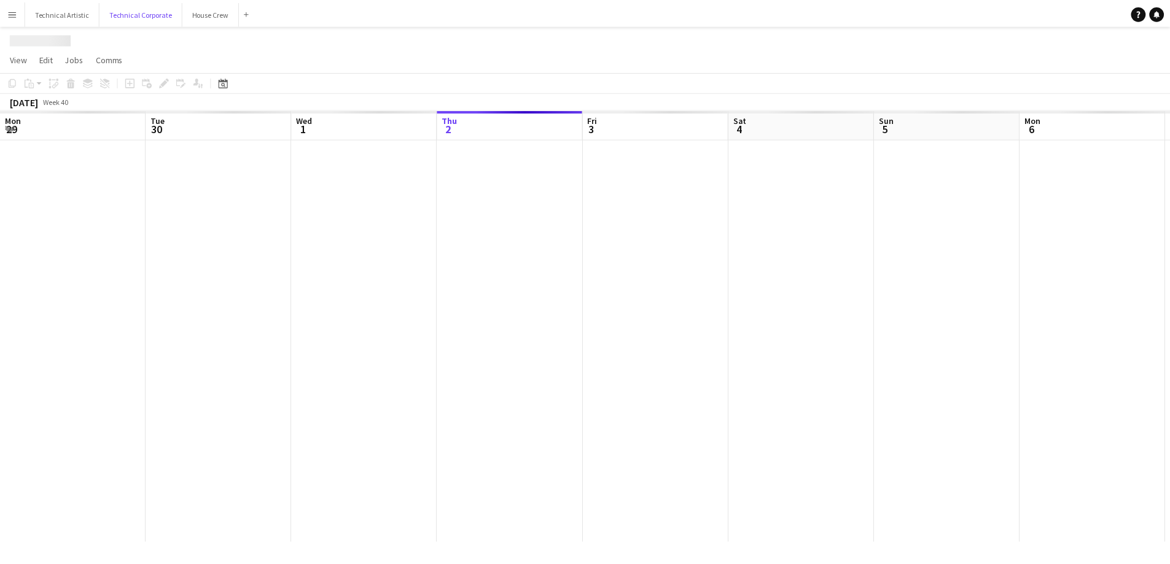
scroll to position [0, 294]
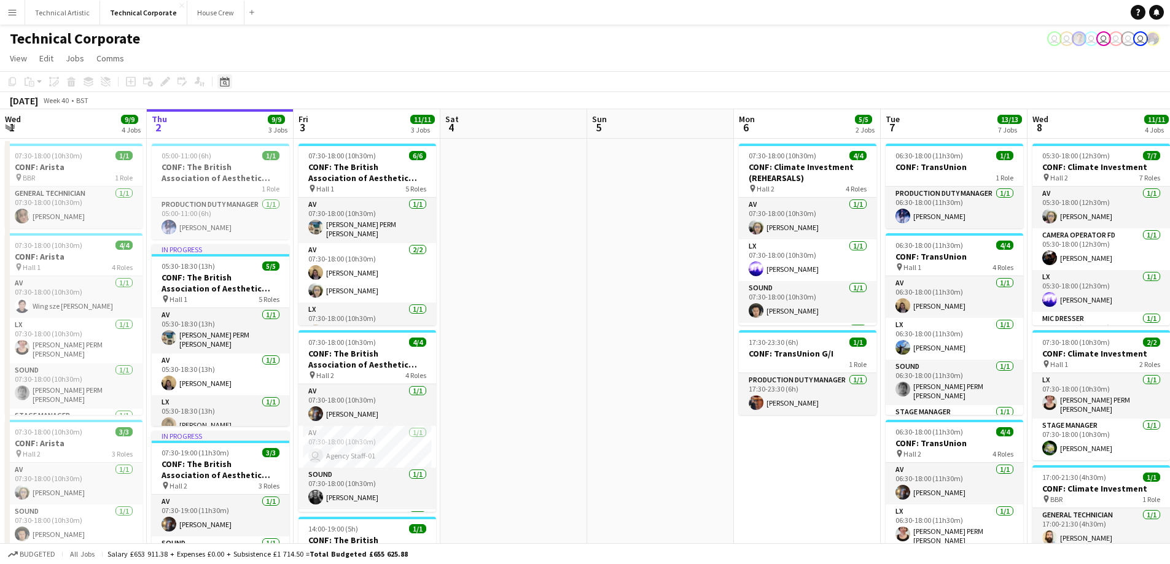
click at [226, 78] on icon "Date picker" at bounding box center [225, 82] width 10 height 10
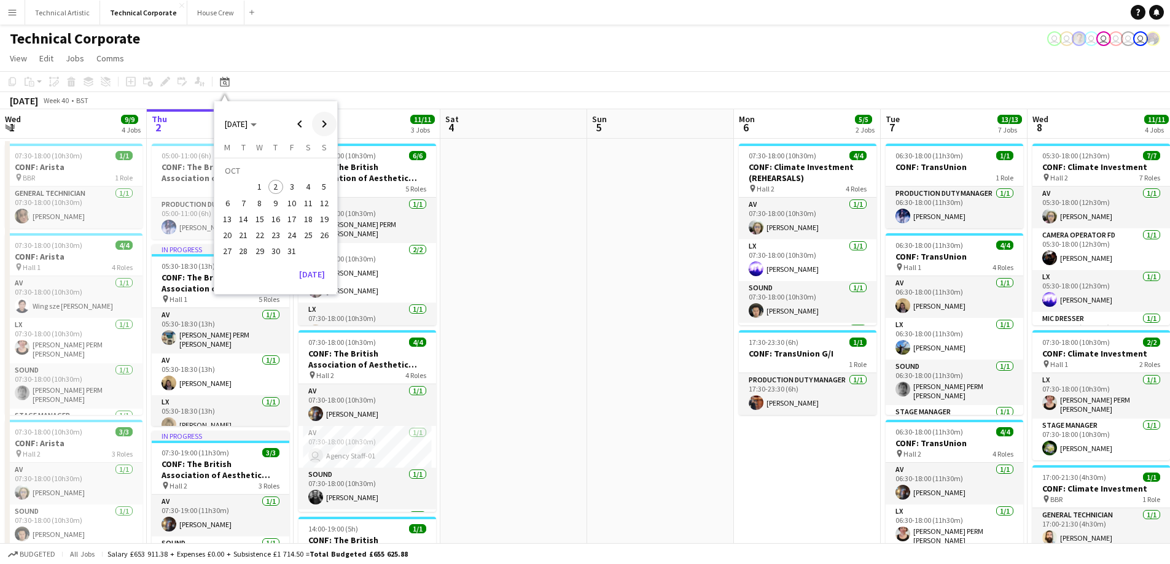
click at [321, 121] on span "Next month" at bounding box center [324, 124] width 25 height 25
click at [294, 235] on span "28" at bounding box center [291, 238] width 15 height 15
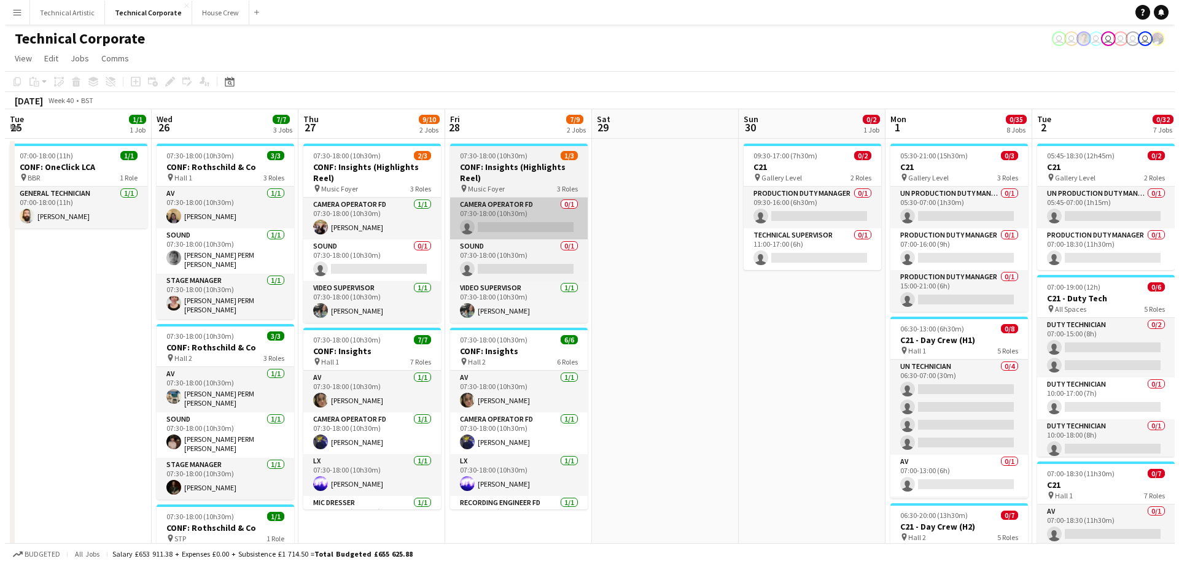
scroll to position [0, 423]
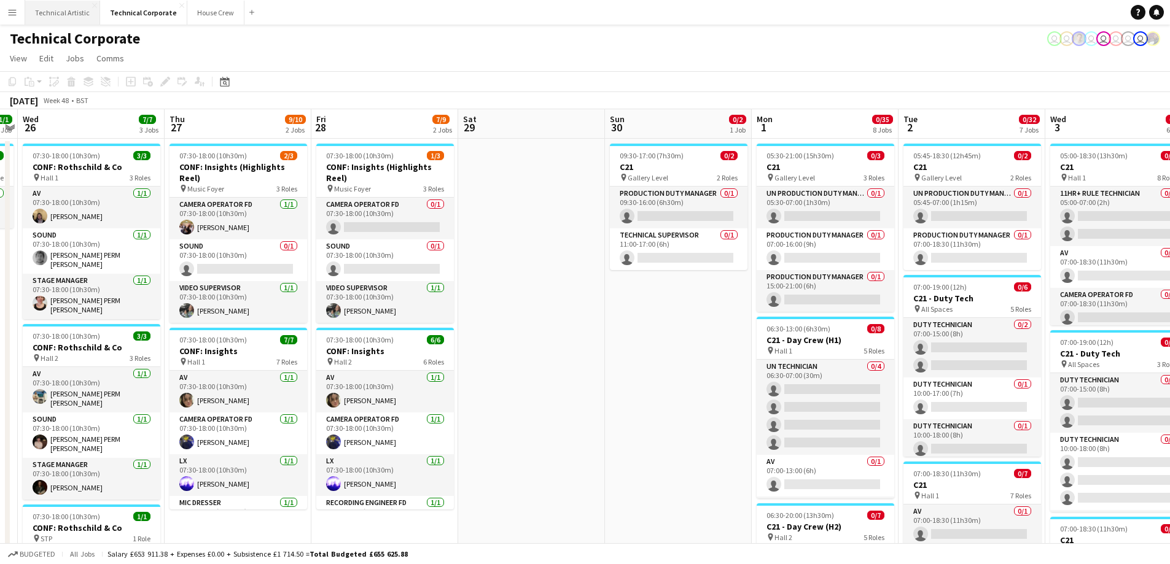
click at [72, 15] on button "Technical Artistic Close" at bounding box center [62, 13] width 75 height 24
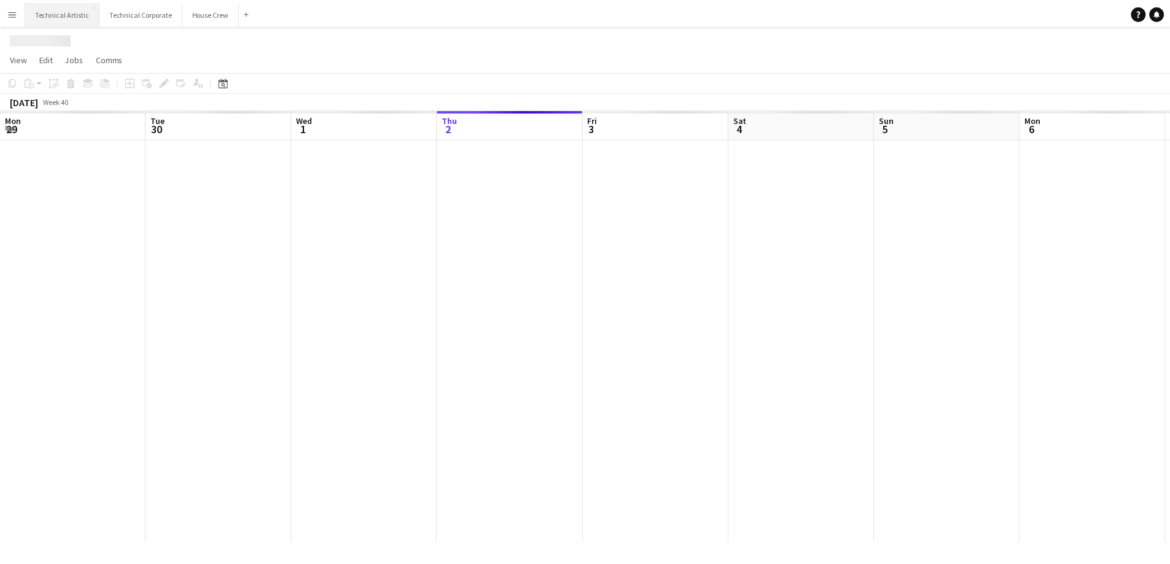
scroll to position [0, 294]
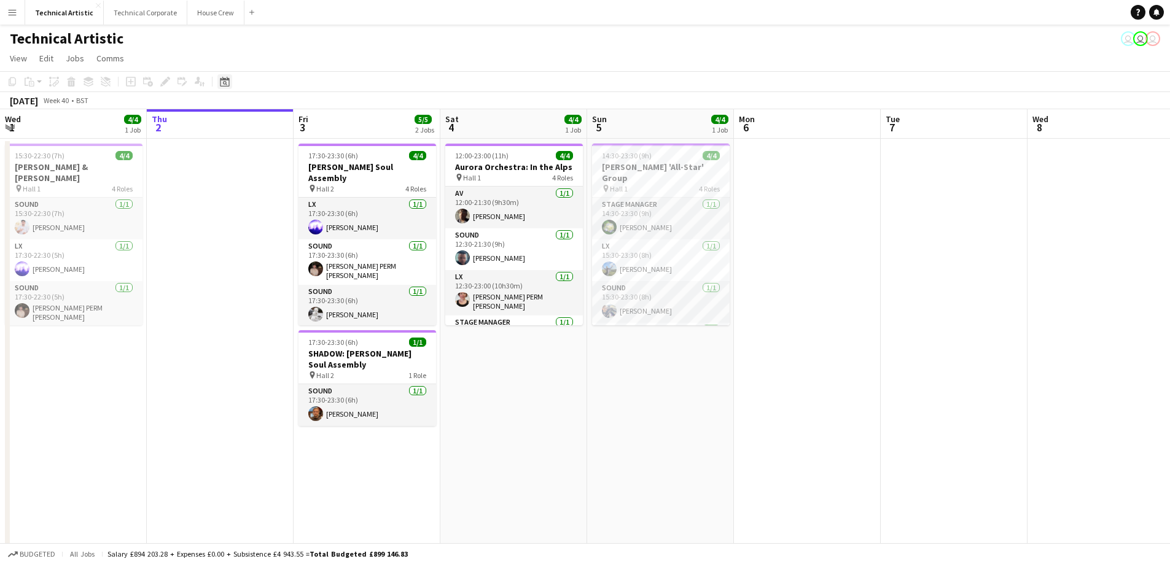
click at [219, 80] on div "Date picker" at bounding box center [224, 81] width 15 height 15
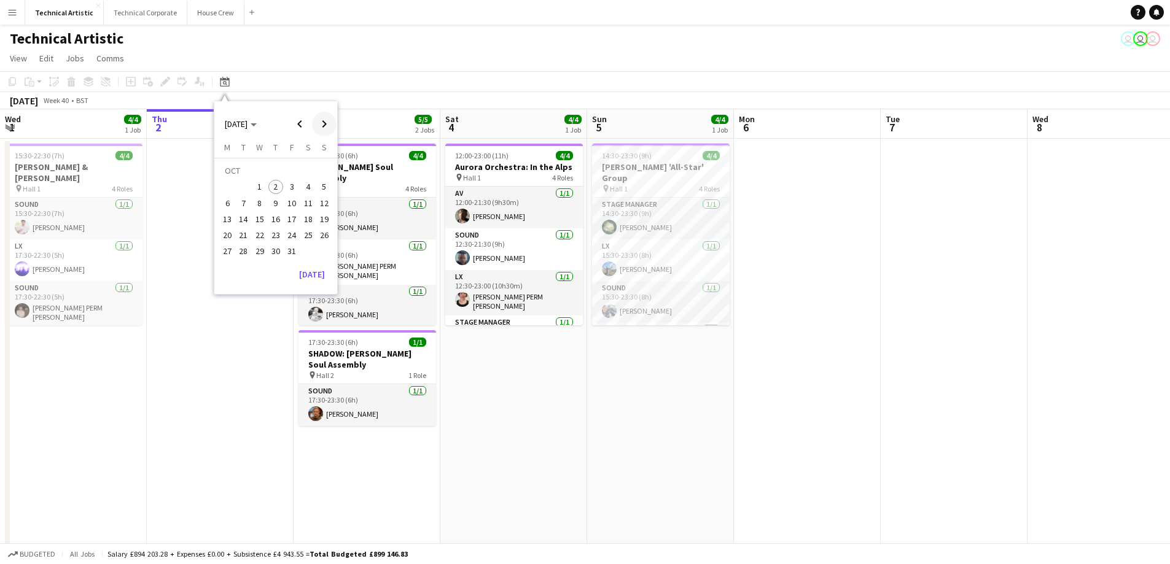
click at [322, 120] on span "Next month" at bounding box center [324, 124] width 25 height 25
click at [288, 232] on span "28" at bounding box center [291, 238] width 15 height 15
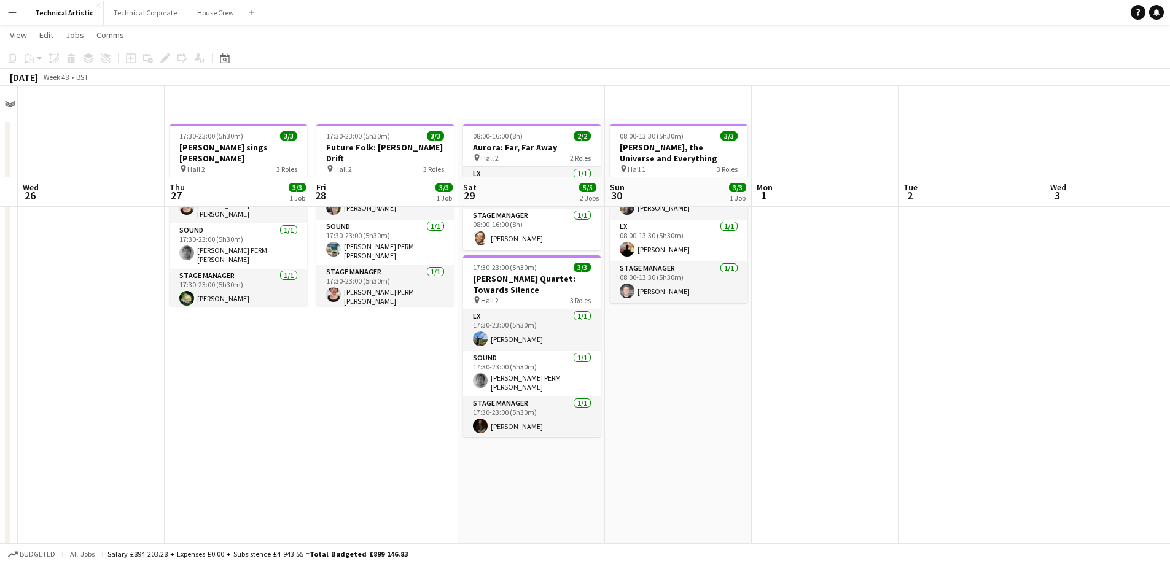
scroll to position [10, 0]
